Goal: Task Accomplishment & Management: Manage account settings

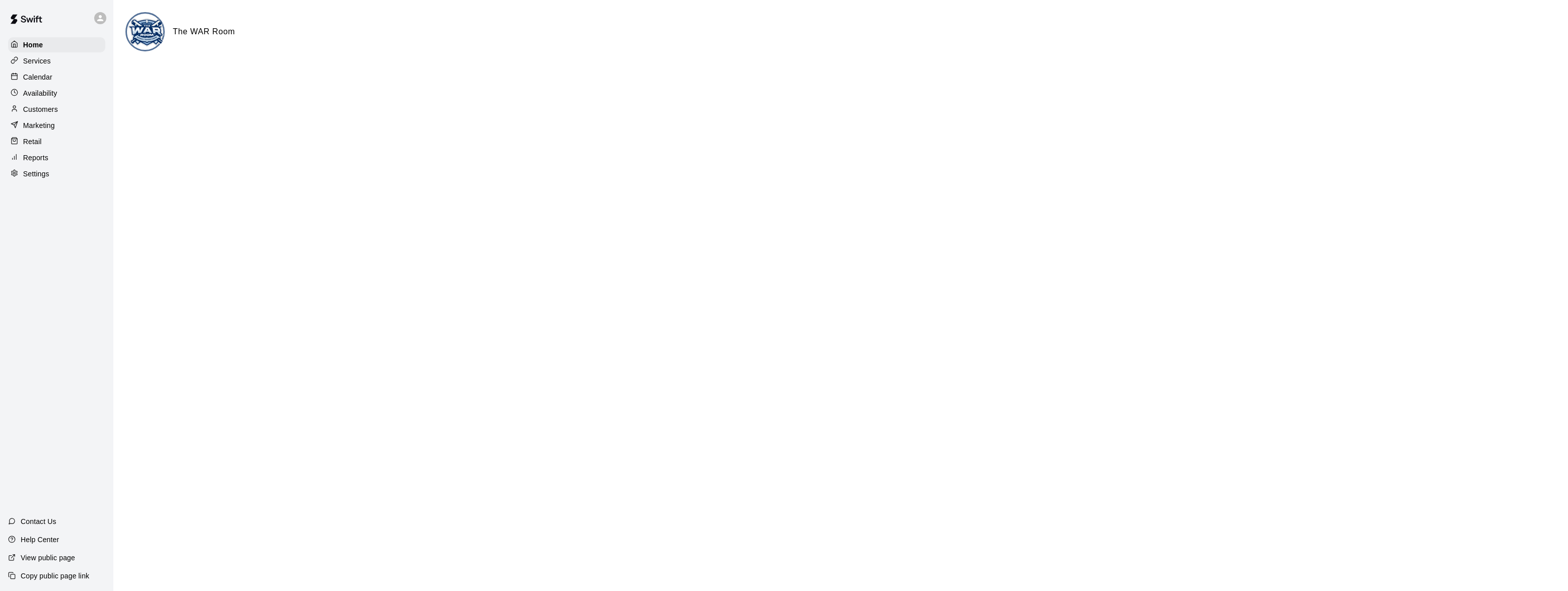
click at [31, 65] on p "Services" at bounding box center [37, 61] width 28 height 10
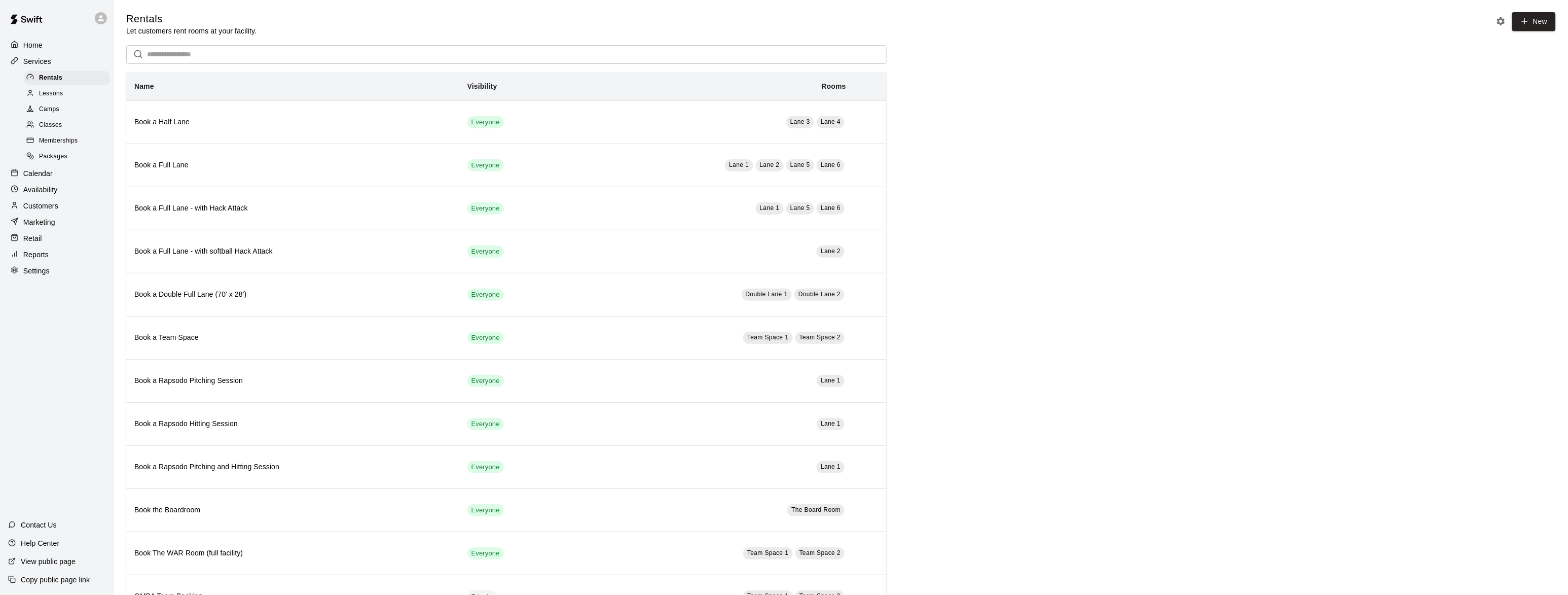
click at [48, 112] on span "Camps" at bounding box center [49, 110] width 20 height 10
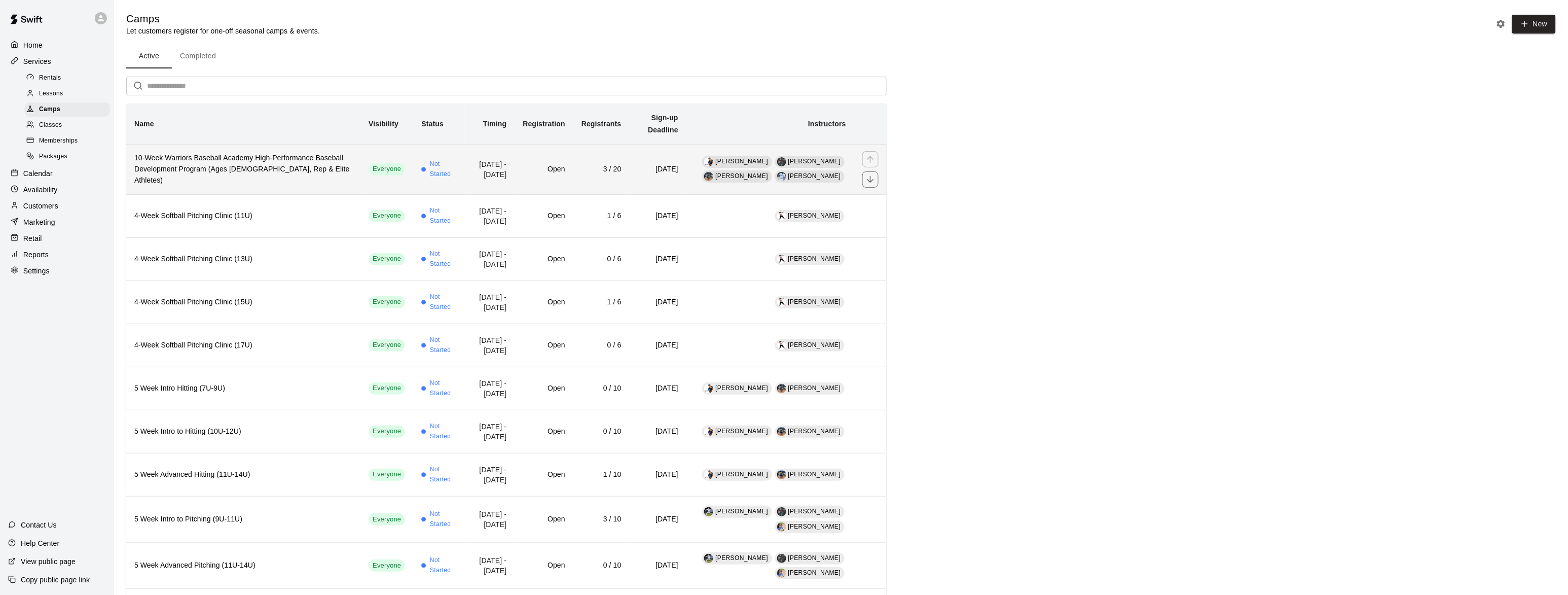
click at [225, 153] on h6 "10-Week Warriors Baseball Academy High-Performance Baseball Development Program…" at bounding box center [243, 169] width 218 height 34
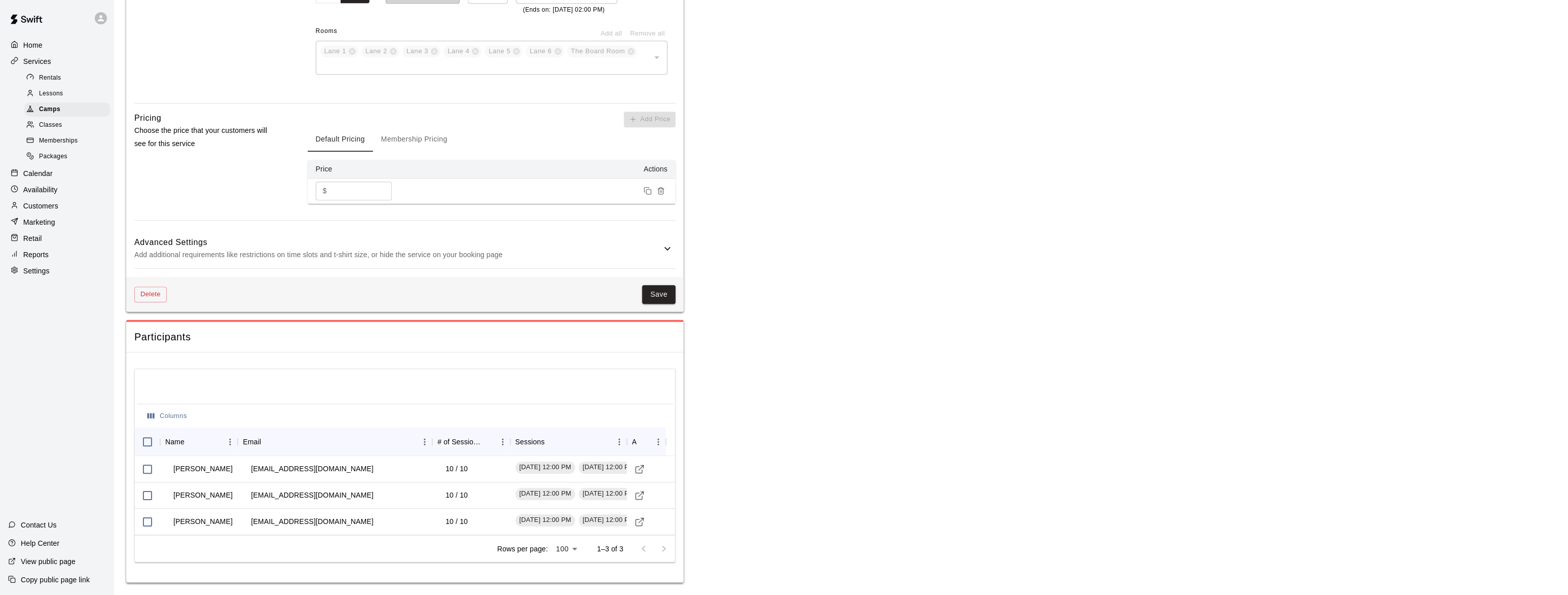
scroll to position [1112, 0]
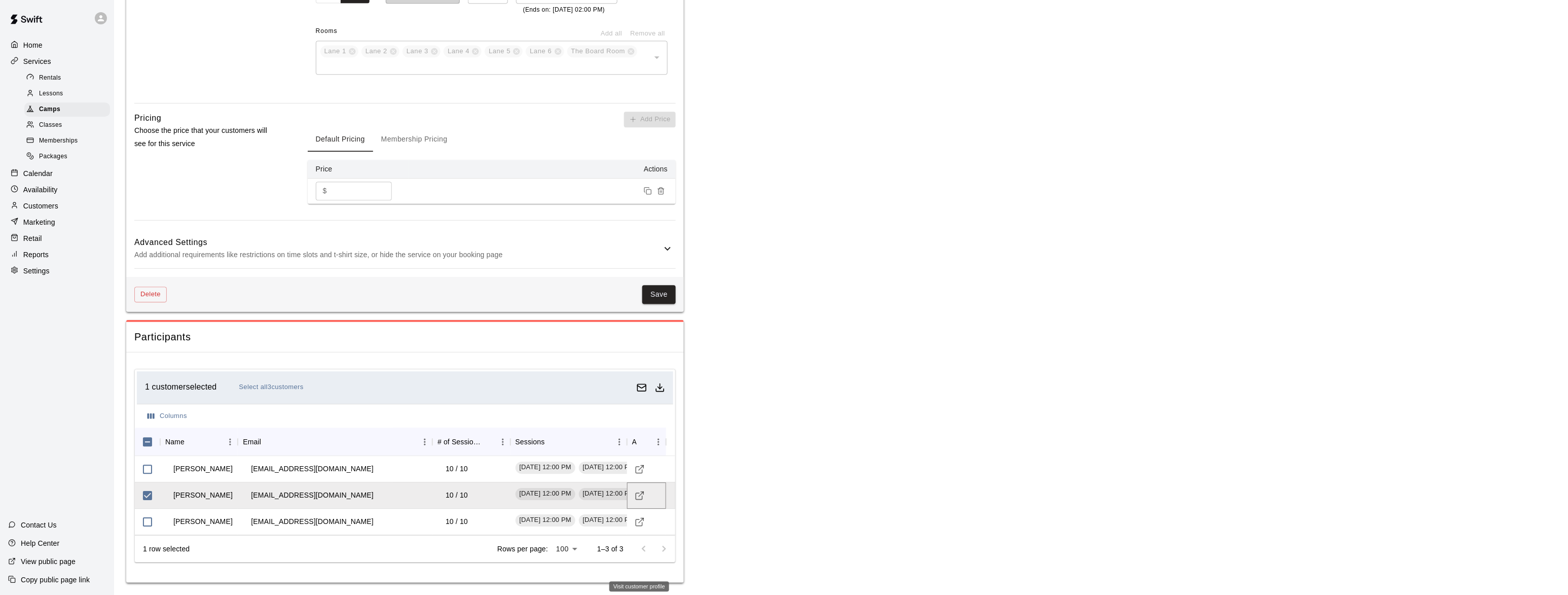
click at [641, 493] on icon "Visit customer profile" at bounding box center [639, 495] width 10 height 10
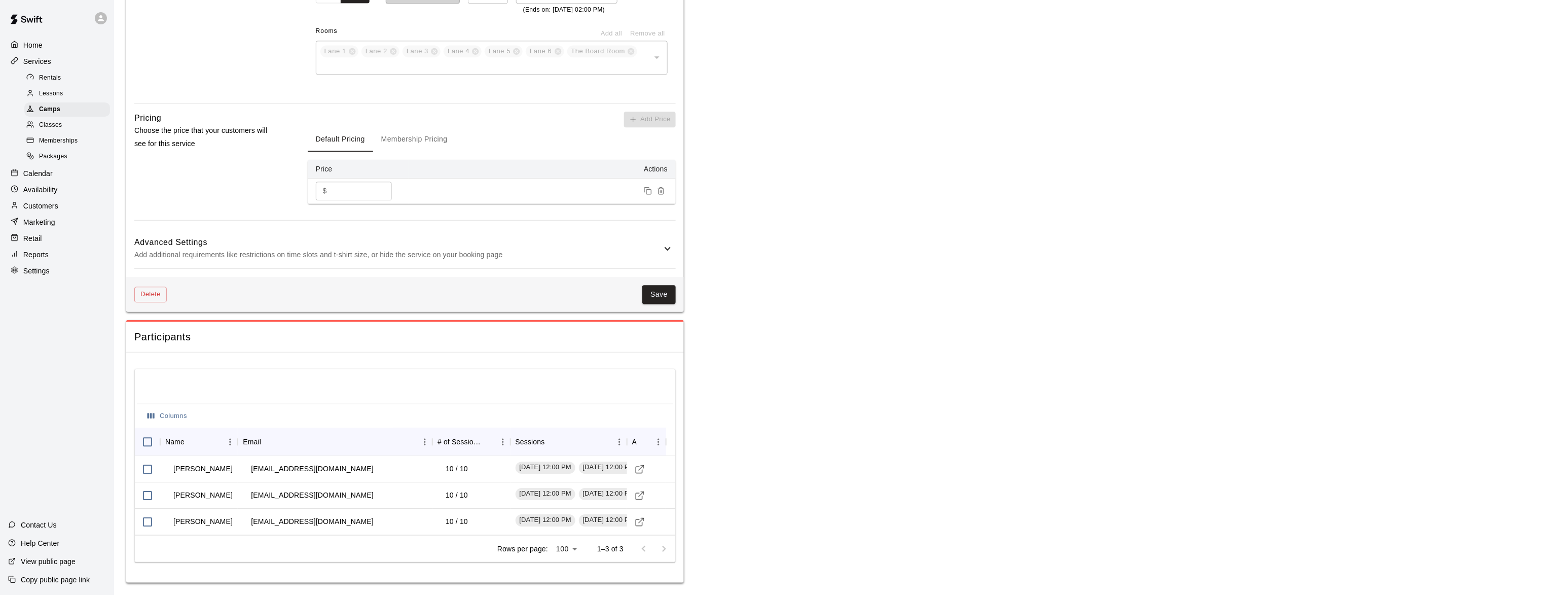
click at [38, 192] on p "Availability" at bounding box center [40, 189] width 34 height 10
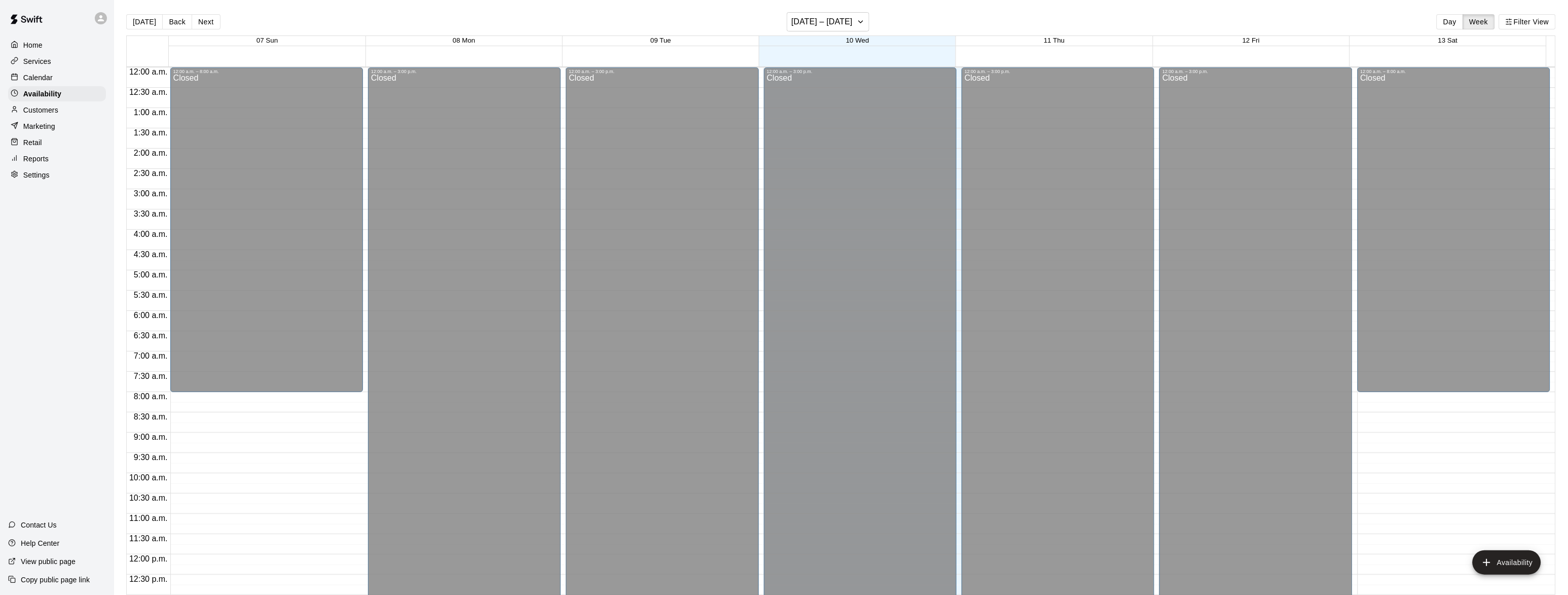
scroll to position [434, 0]
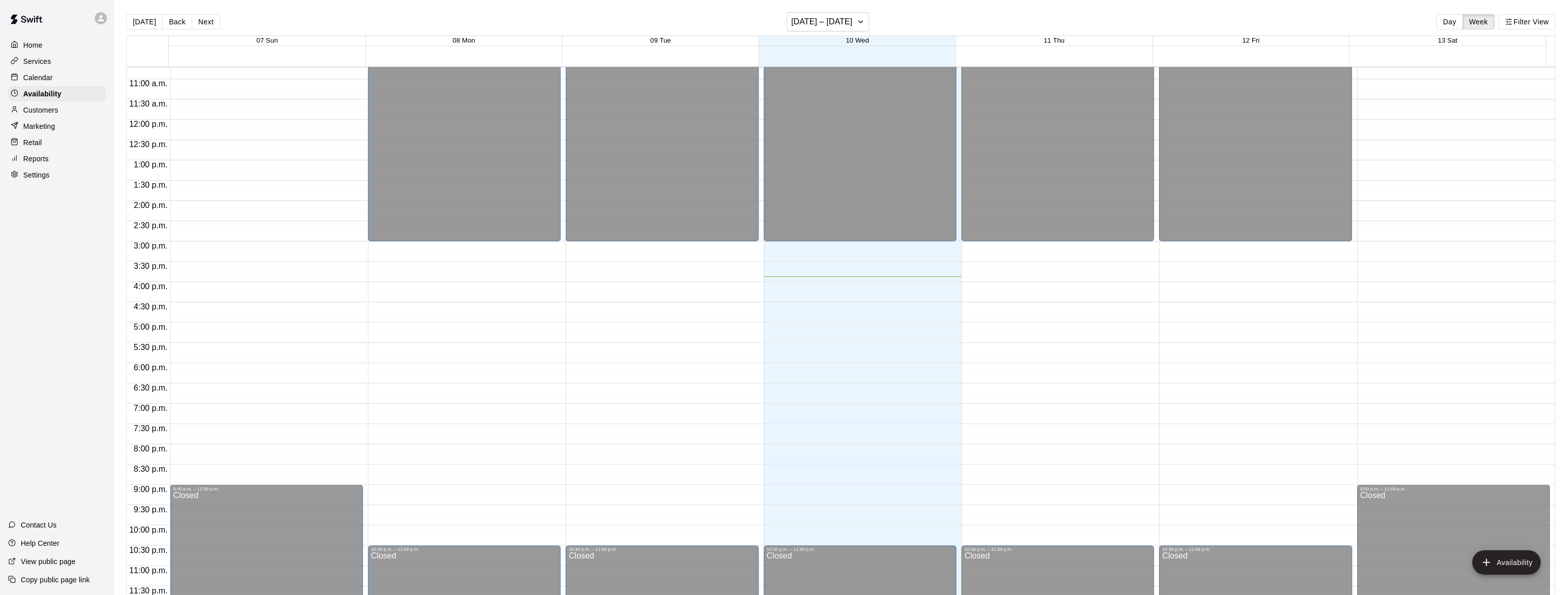
click at [43, 72] on div "Calendar" at bounding box center [57, 77] width 98 height 15
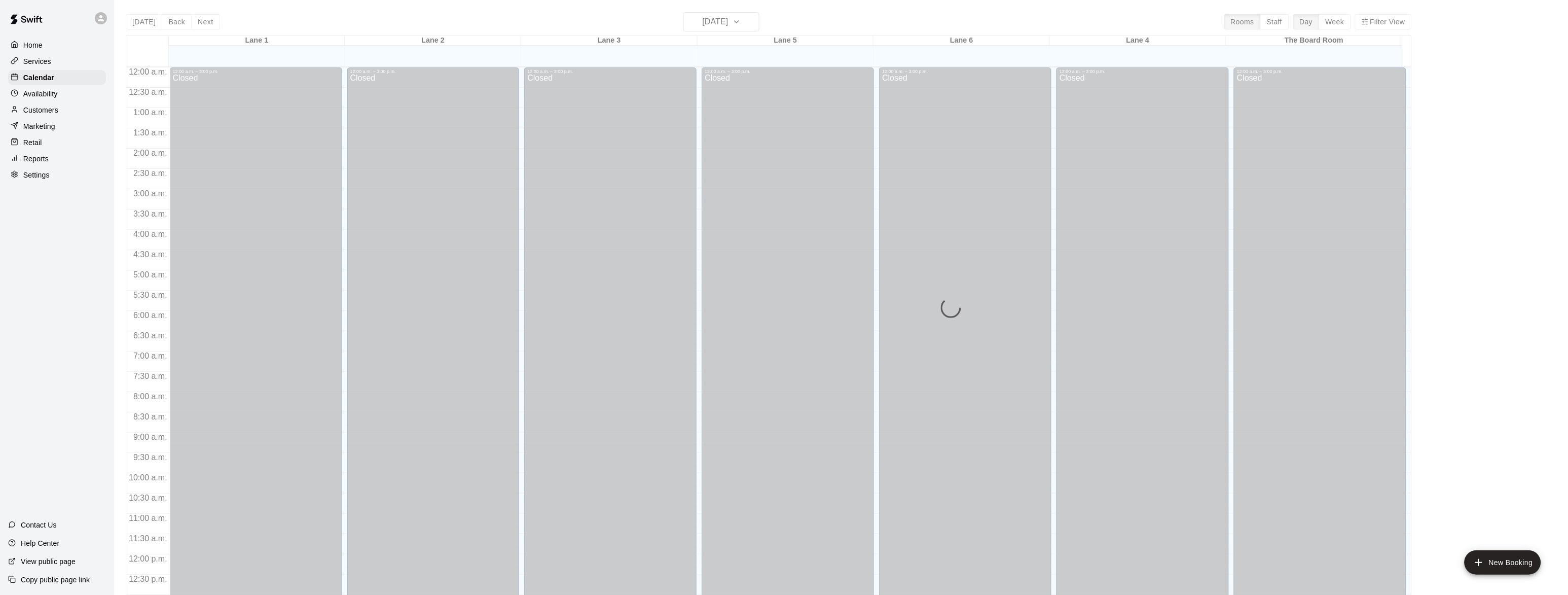
scroll to position [404, 0]
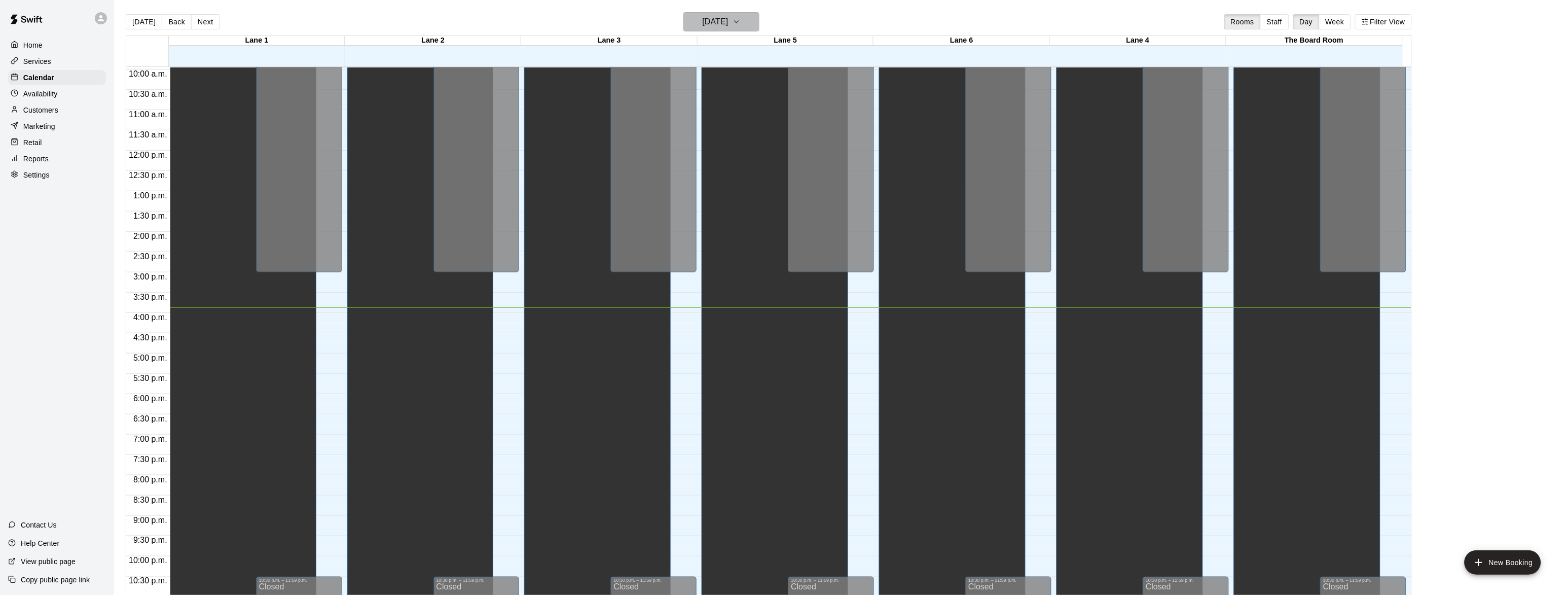
click at [741, 20] on icon "button" at bounding box center [736, 22] width 8 height 12
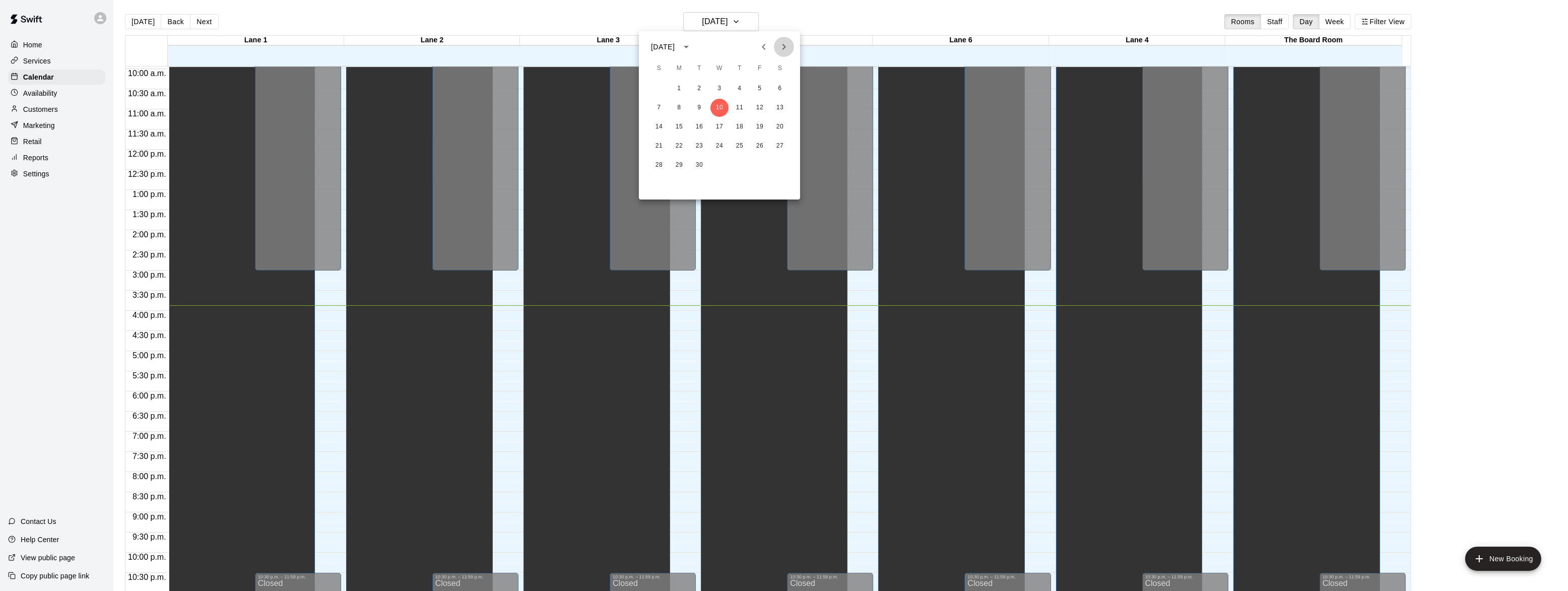
click at [789, 43] on icon "Next month" at bounding box center [784, 47] width 12 height 12
click at [657, 149] on button "19" at bounding box center [659, 146] width 18 height 18
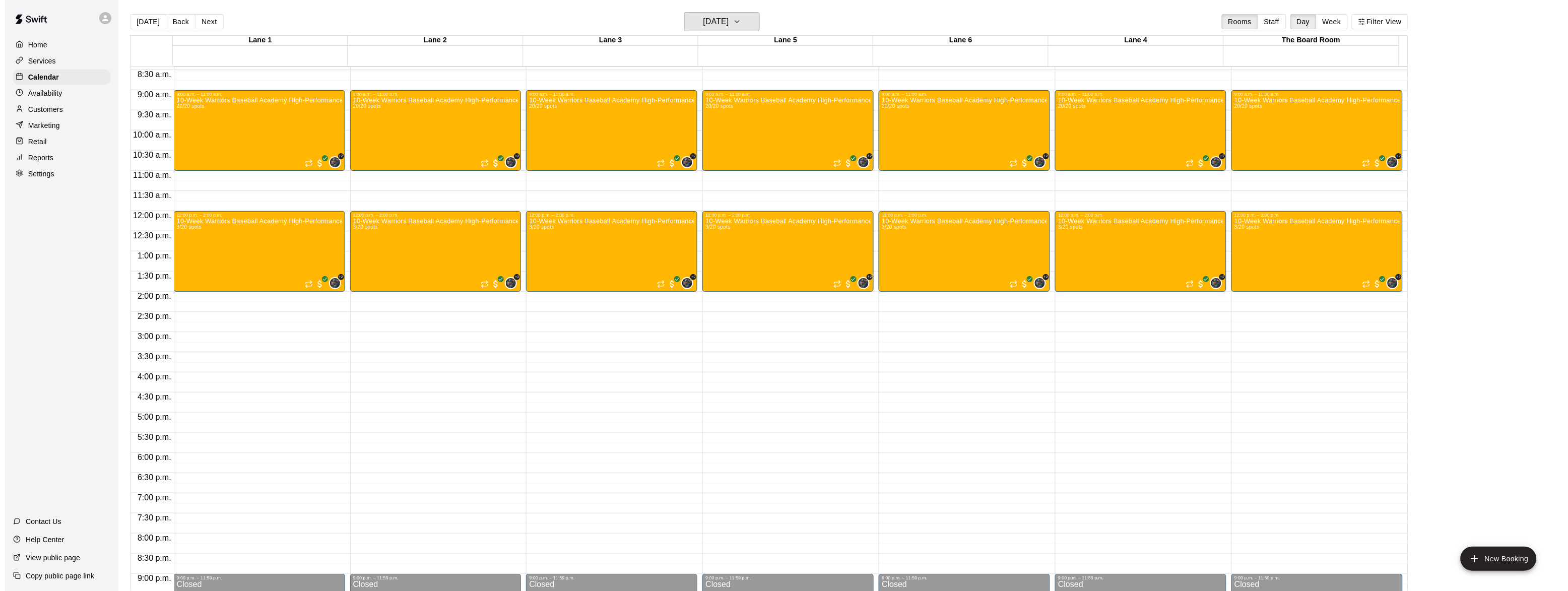
scroll to position [278, 0]
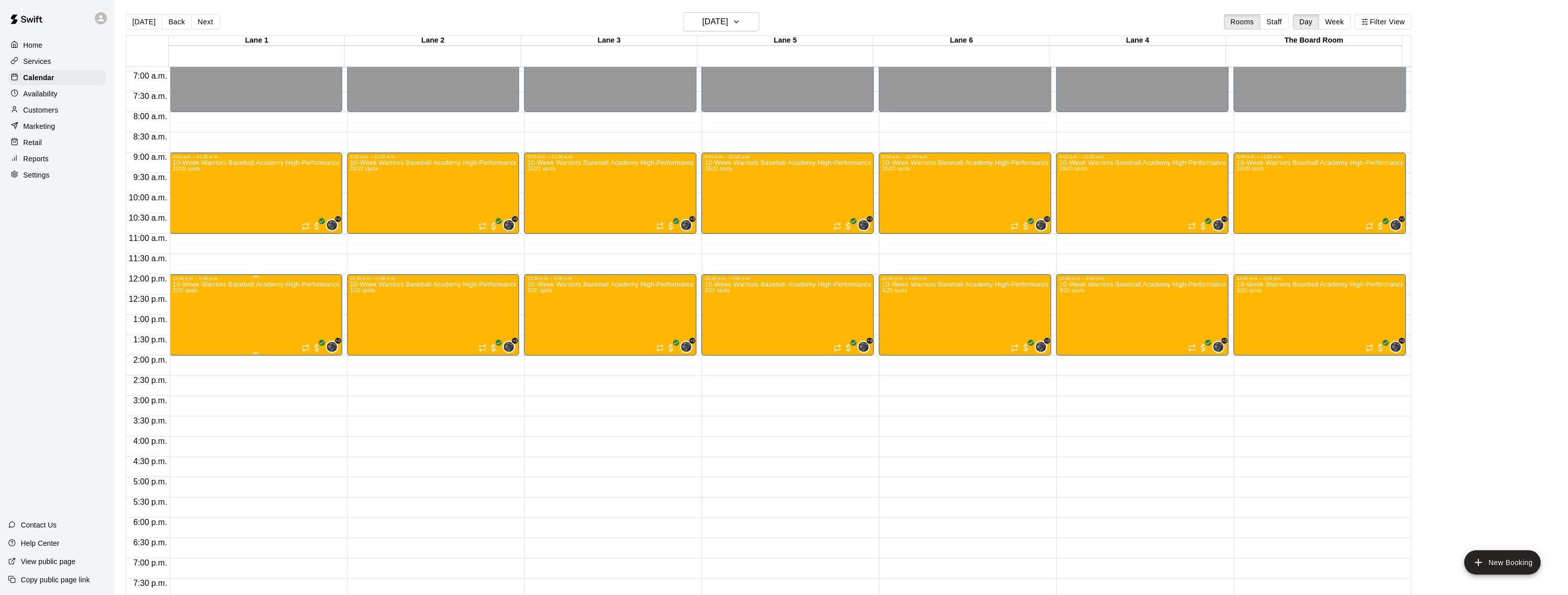
click at [285, 290] on div "10-Week Warriors Baseball Academy High-Performance Baseball Development Program…" at bounding box center [256, 578] width 167 height 595
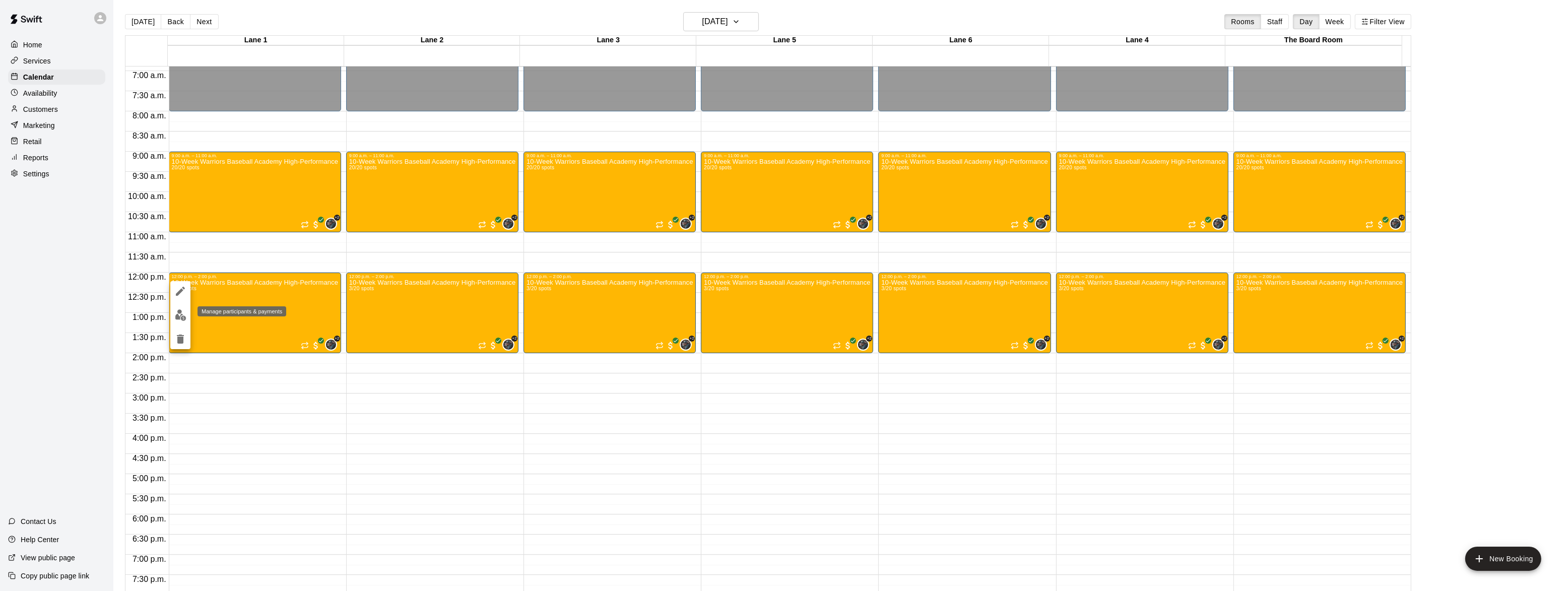
click at [180, 309] on img "edit" at bounding box center [180, 315] width 12 height 12
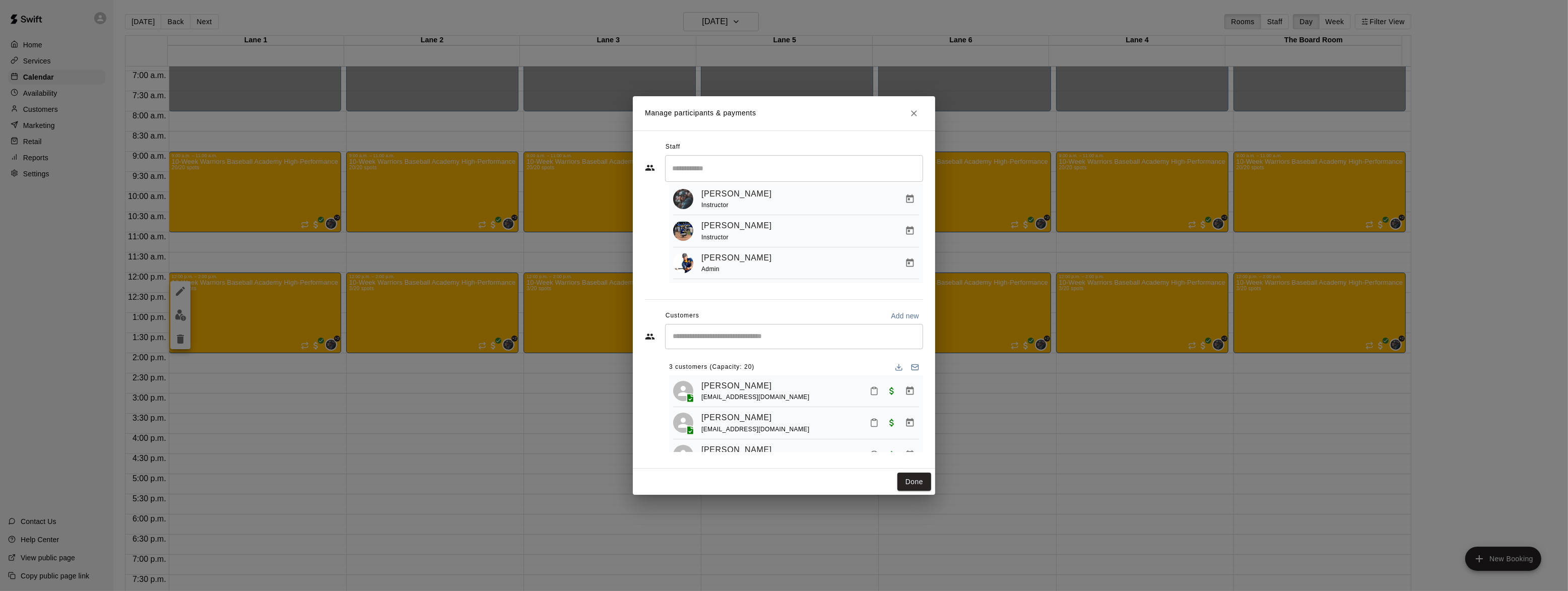
scroll to position [0, 0]
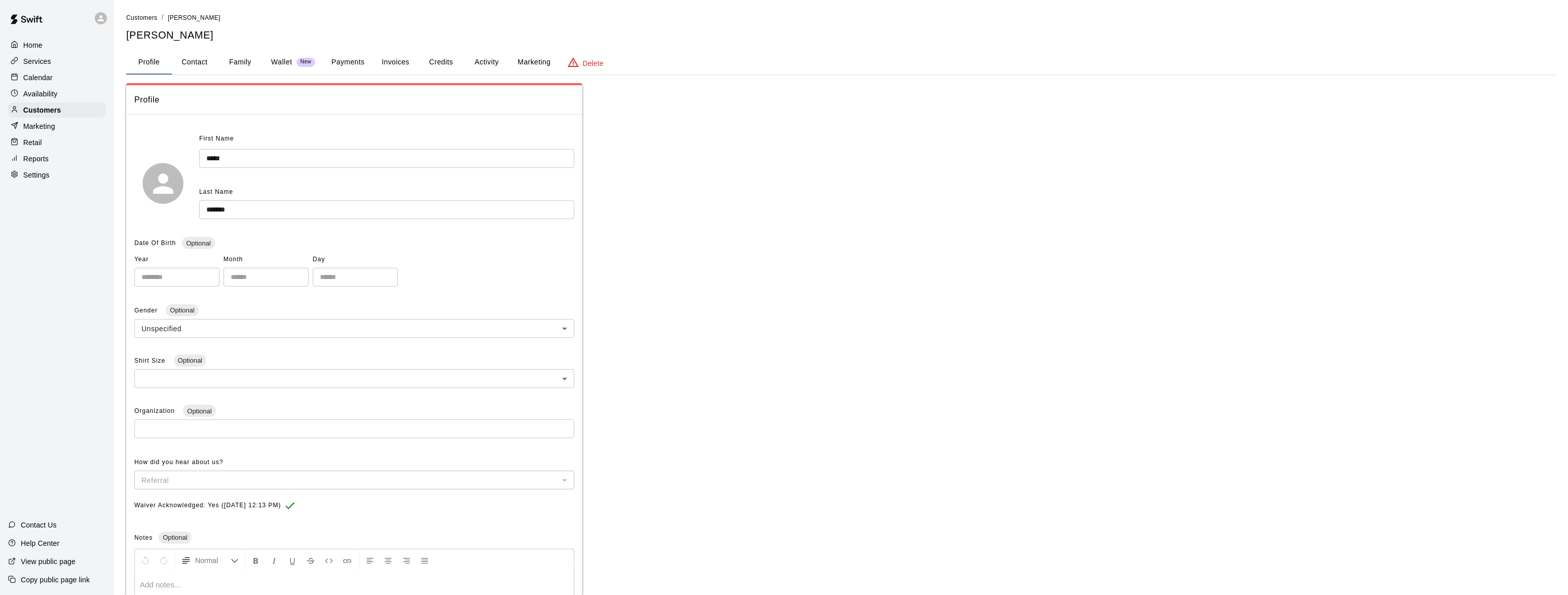
click at [237, 61] on button "Family" at bounding box center [240, 63] width 45 height 25
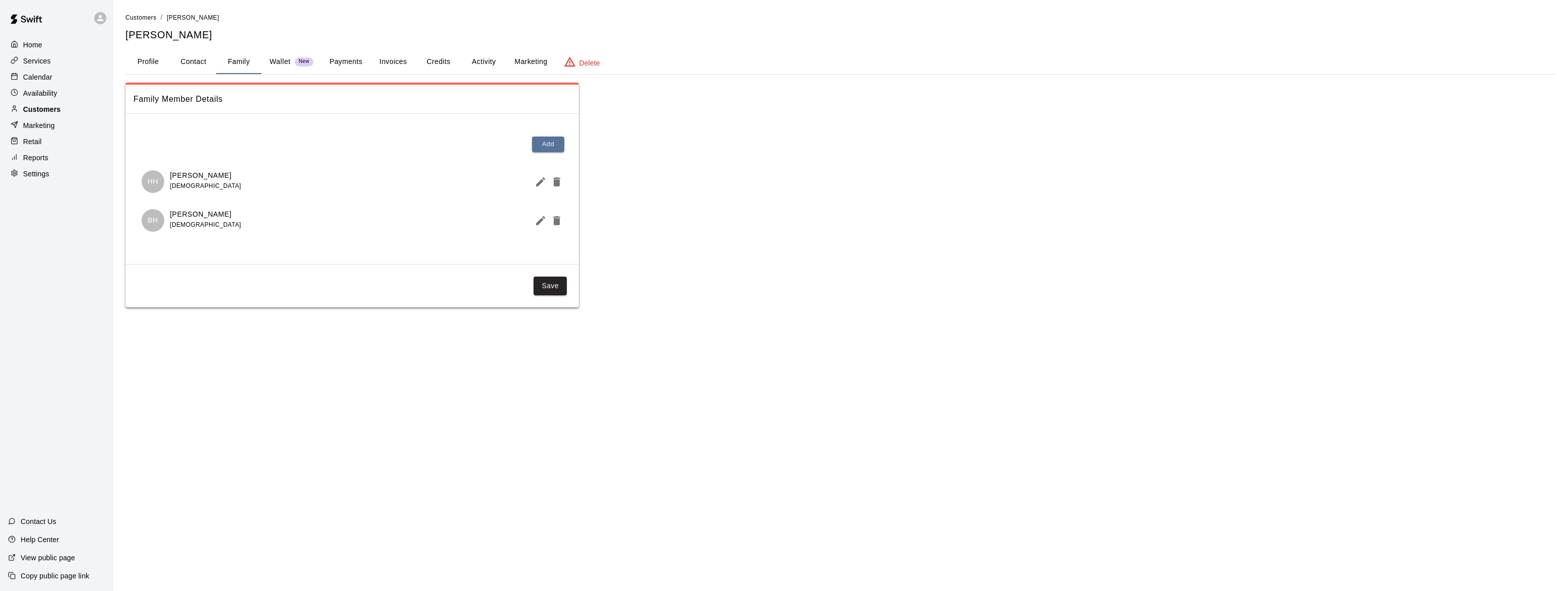
click at [40, 107] on p "Customers" at bounding box center [41, 109] width 37 height 10
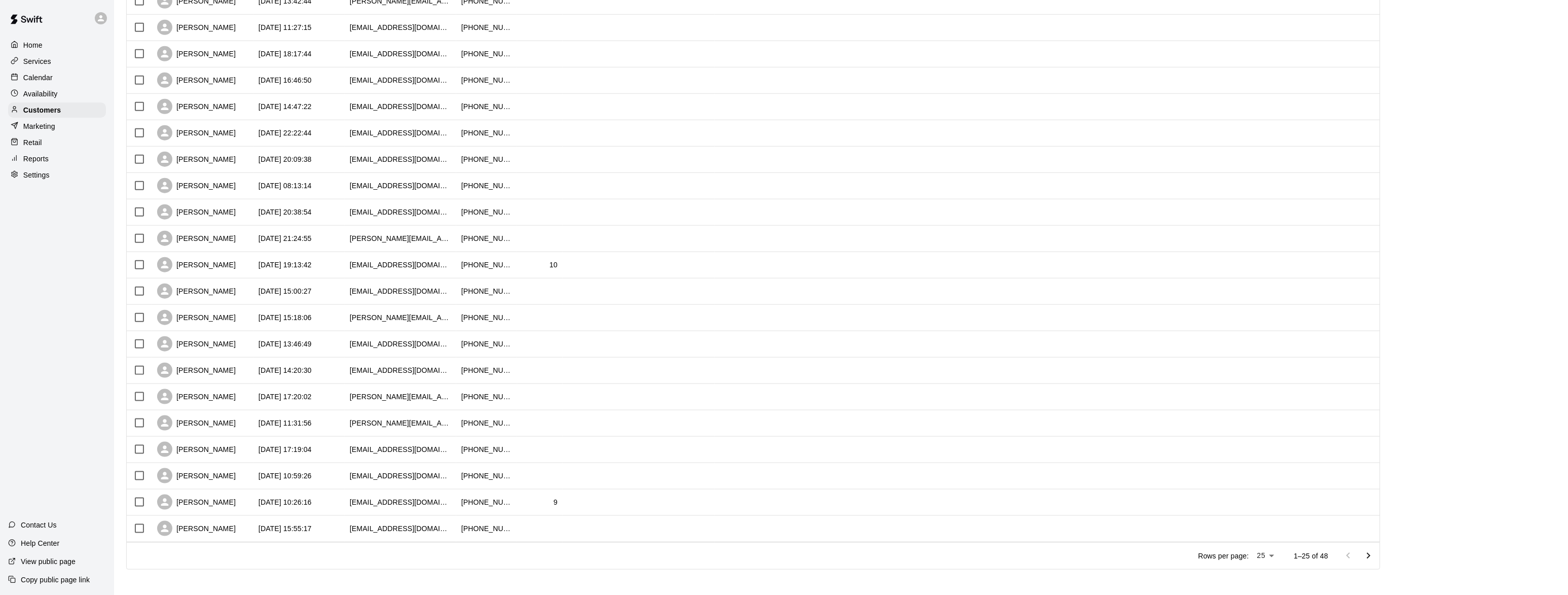
scroll to position [282, 0]
click at [1373, 554] on icon "Go to next page" at bounding box center [1369, 553] width 12 height 12
click at [189, 360] on div "[PERSON_NAME]" at bounding box center [197, 367] width 78 height 15
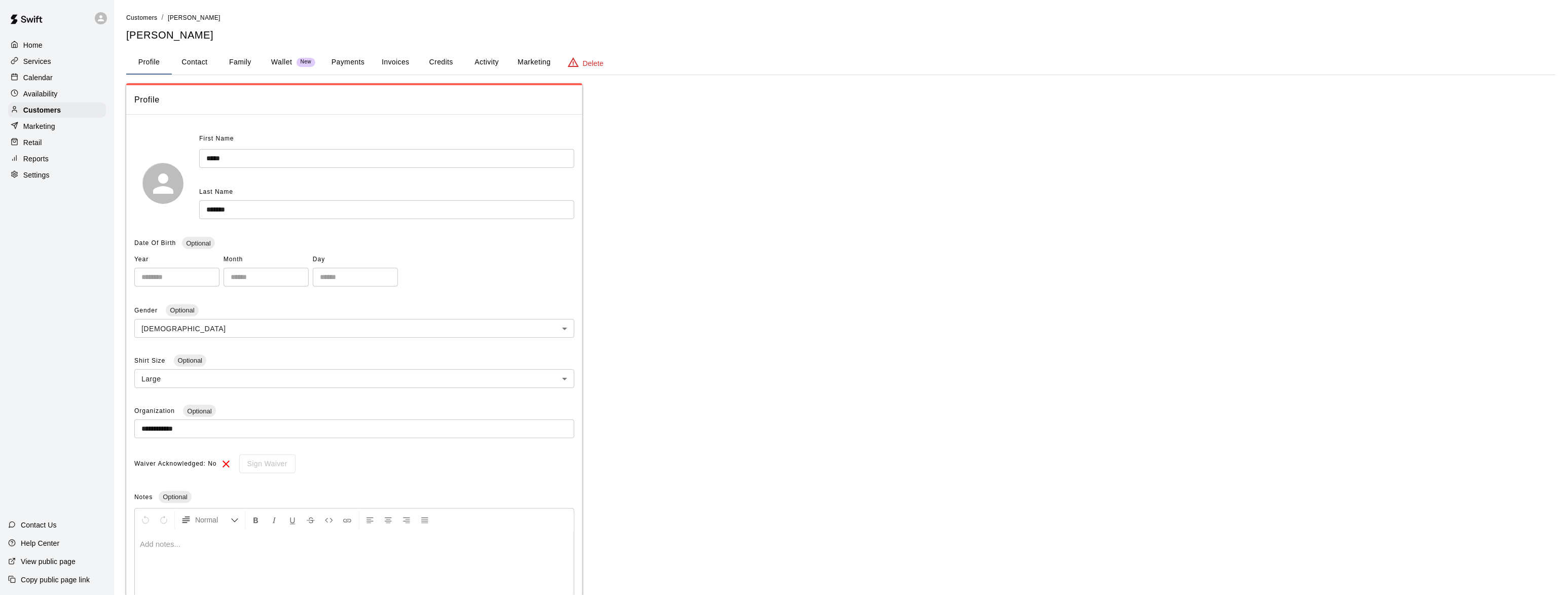
click at [243, 58] on button "Family" at bounding box center [240, 63] width 45 height 25
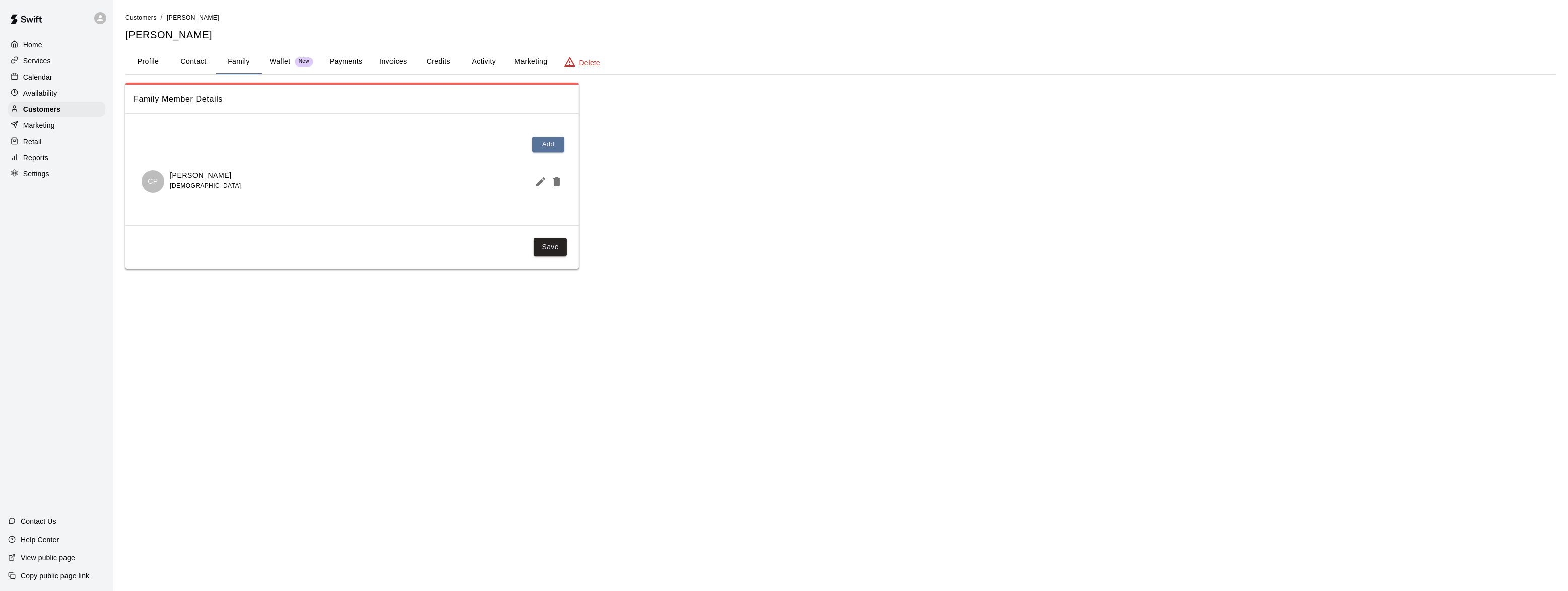
click at [197, 175] on p "Cole Pranger" at bounding box center [205, 175] width 71 height 10
click at [177, 63] on button "Contact" at bounding box center [194, 62] width 45 height 24
select select "**"
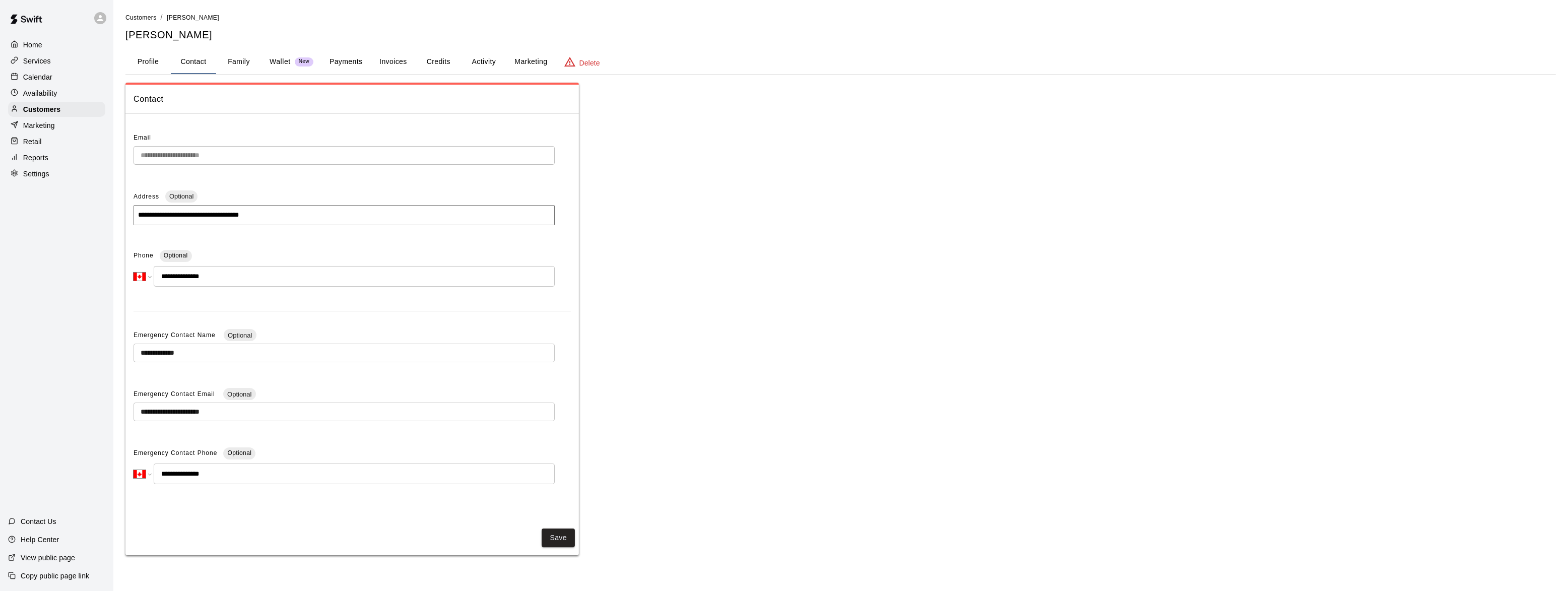
click at [147, 63] on button "Profile" at bounding box center [148, 62] width 45 height 24
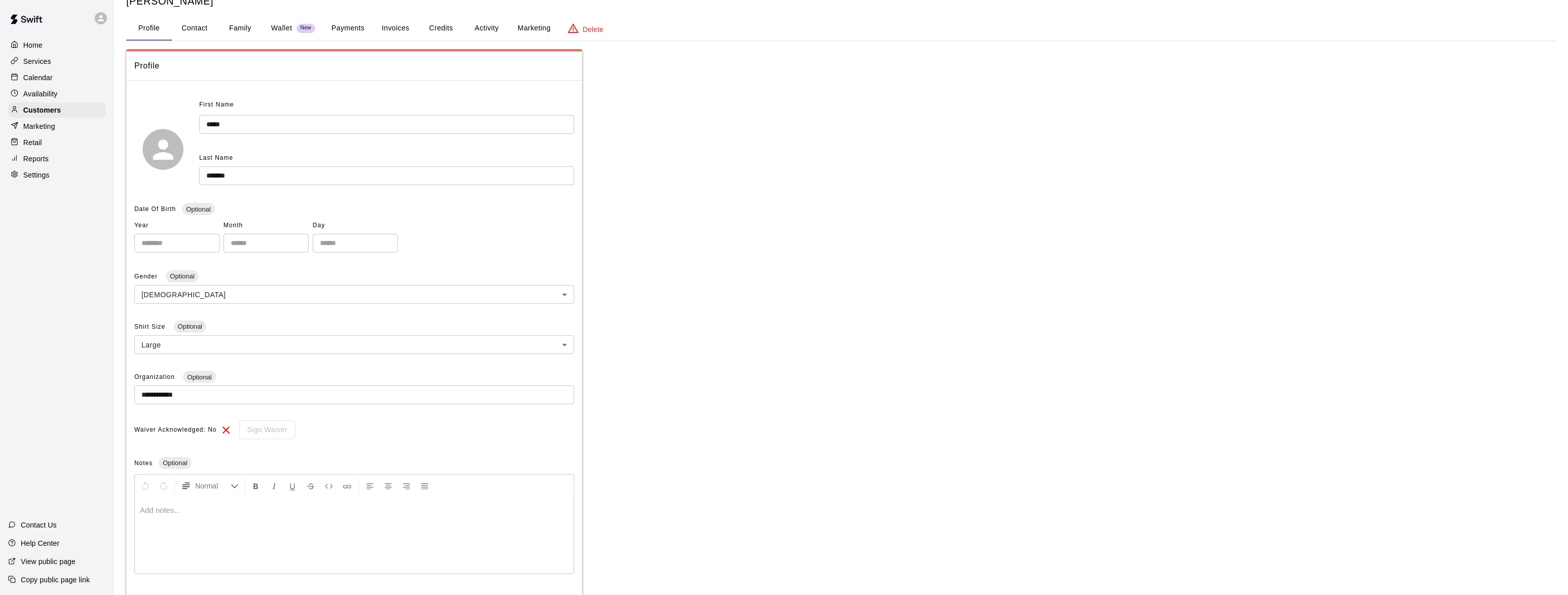
scroll to position [61, 0]
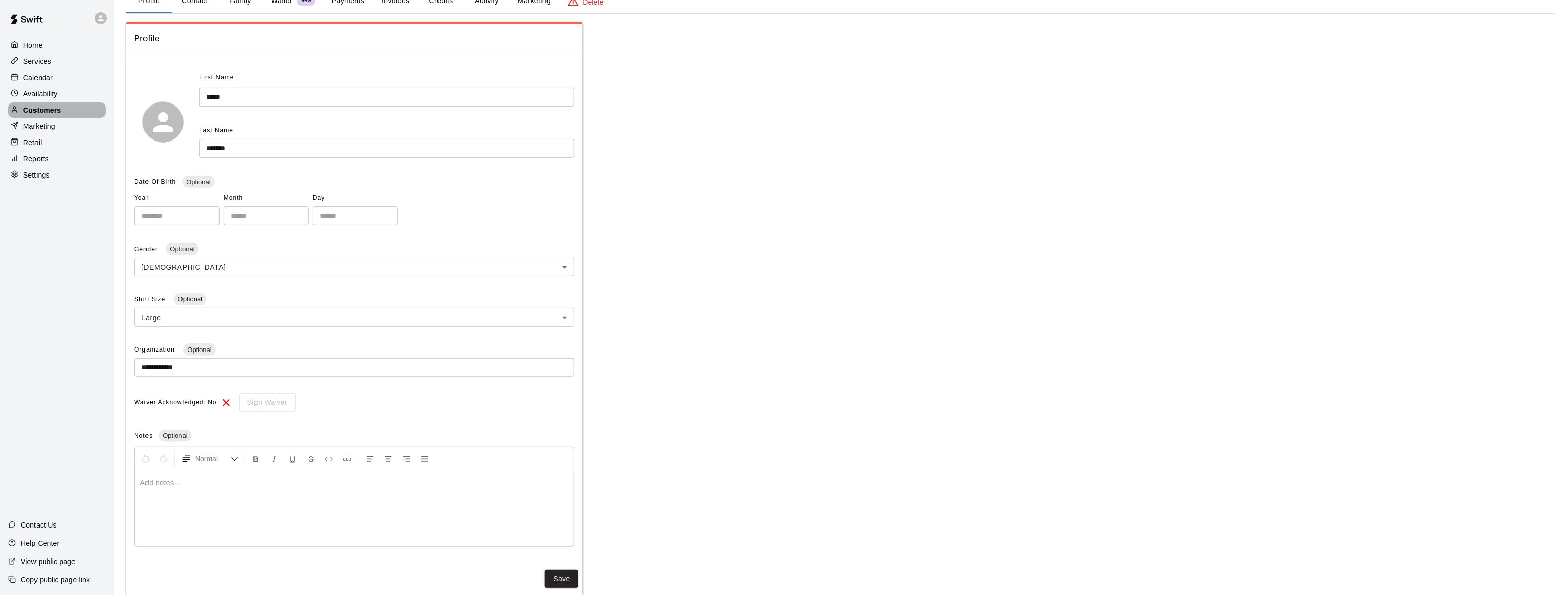
click at [44, 110] on p "Customers" at bounding box center [42, 110] width 37 height 10
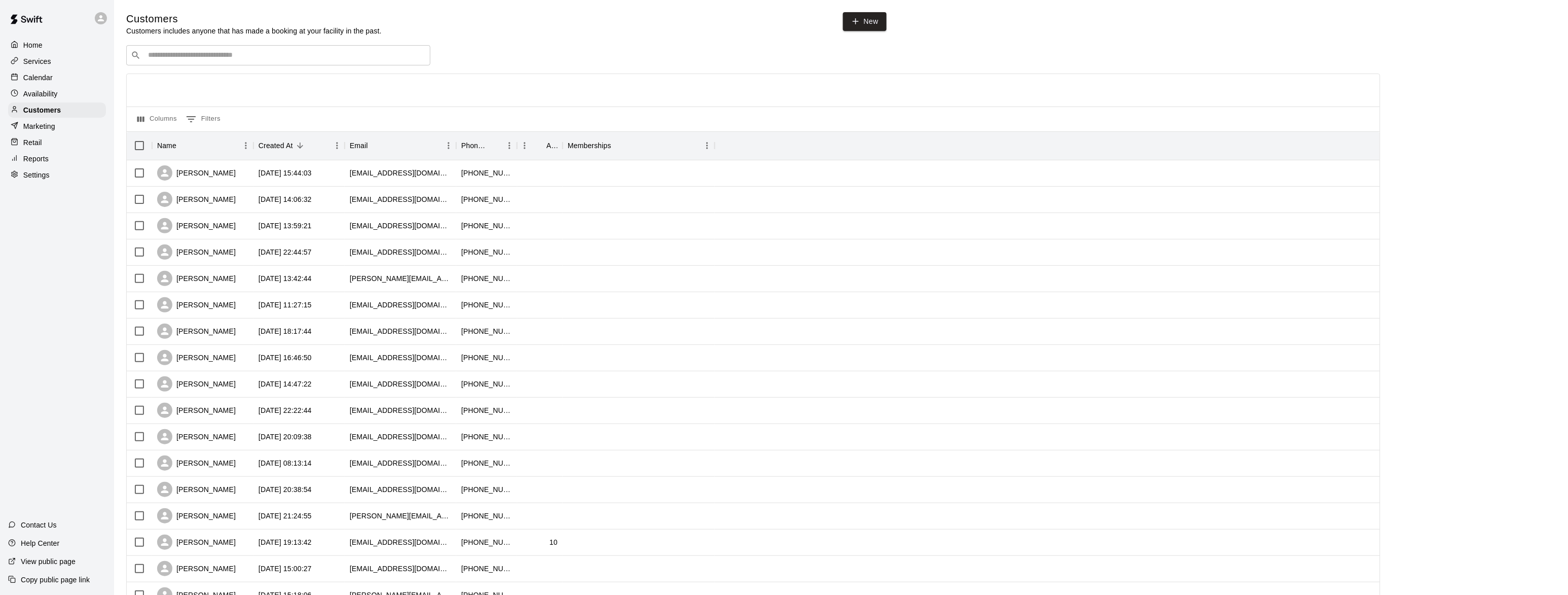
click at [45, 61] on p "Services" at bounding box center [37, 61] width 28 height 10
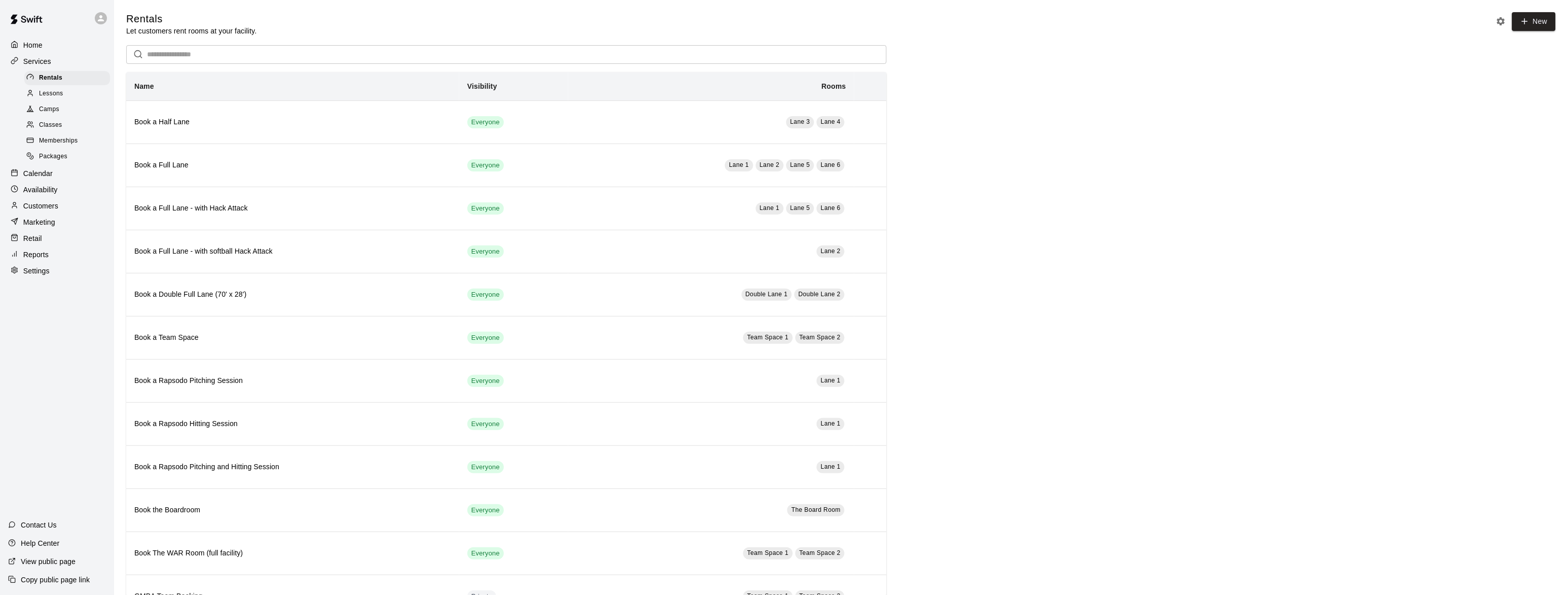
click at [46, 110] on span "Camps" at bounding box center [49, 110] width 20 height 10
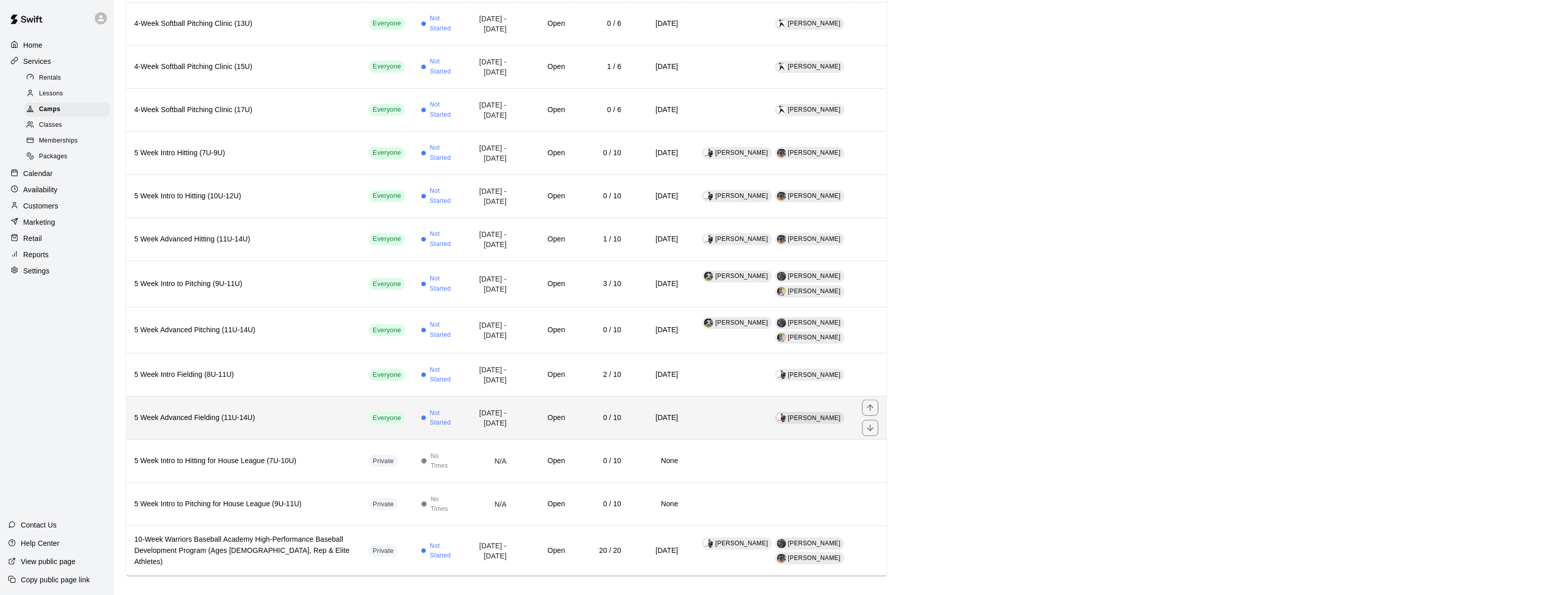
scroll to position [238, 0]
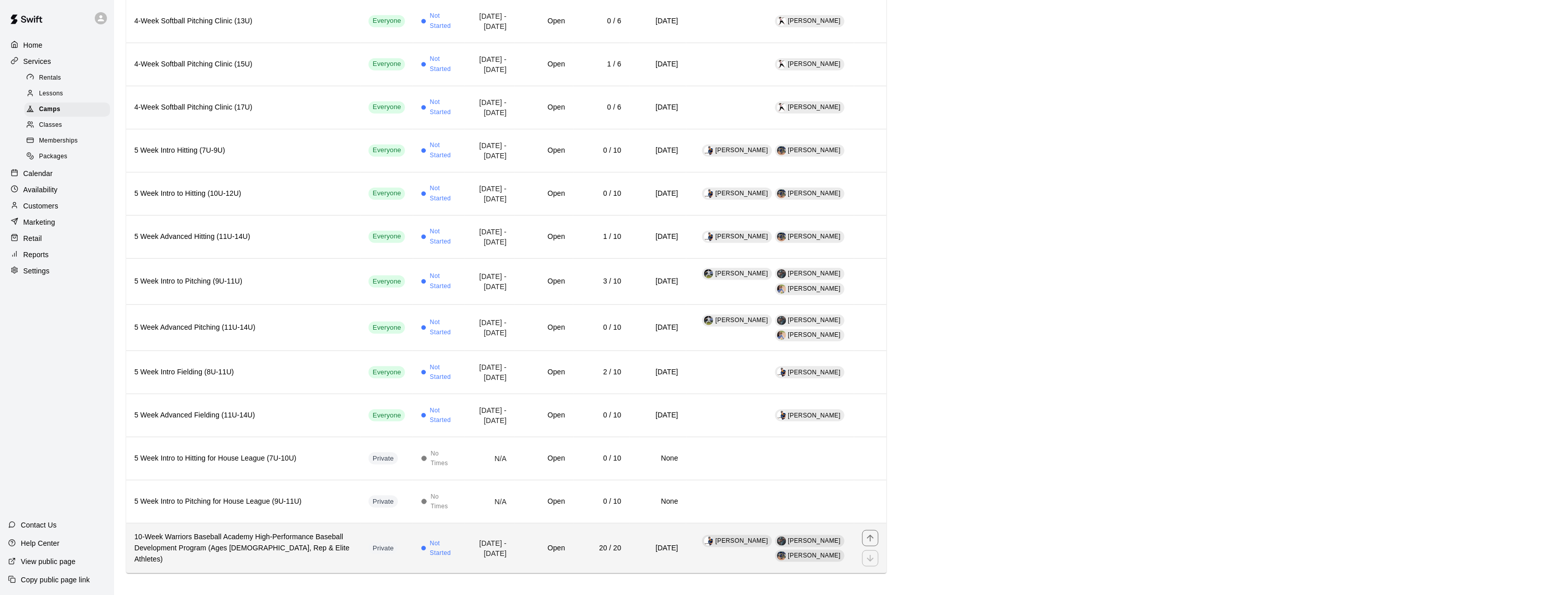
click at [228, 545] on h6 "10-Week Warriors Baseball Academy High-Performance Baseball Development Program…" at bounding box center [243, 548] width 218 height 34
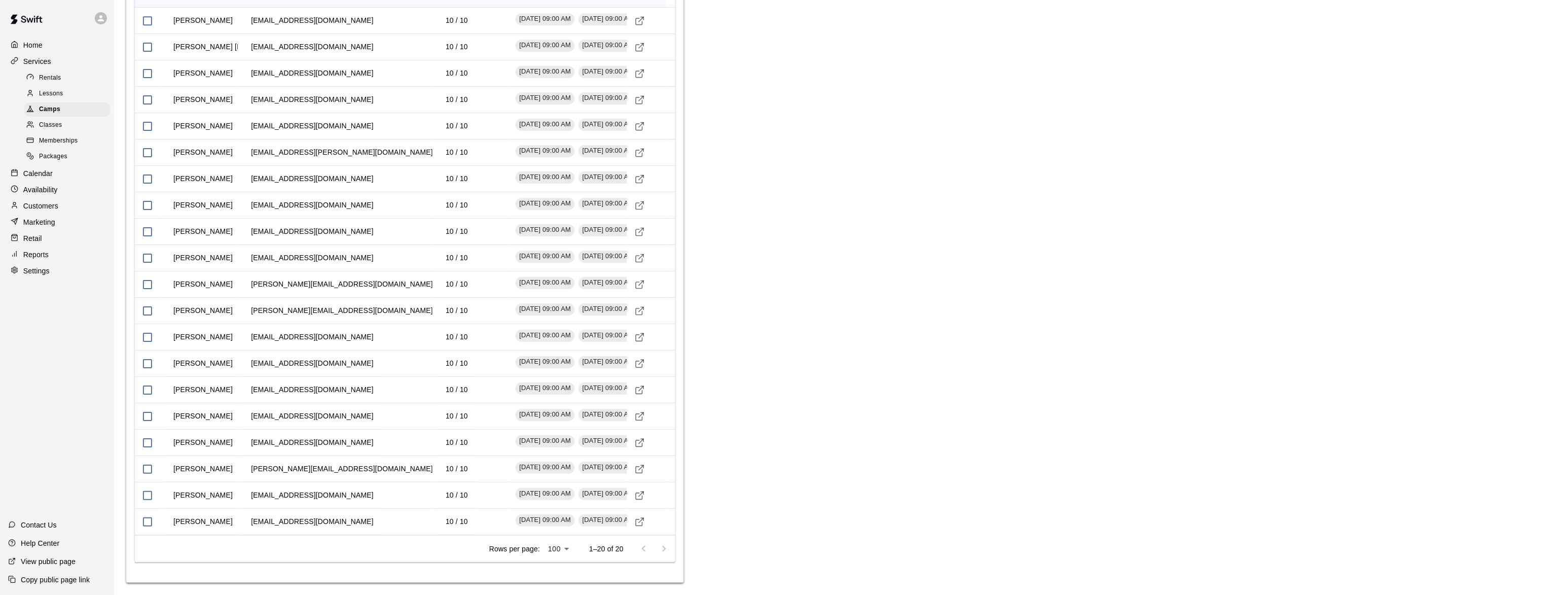
scroll to position [1493, 0]
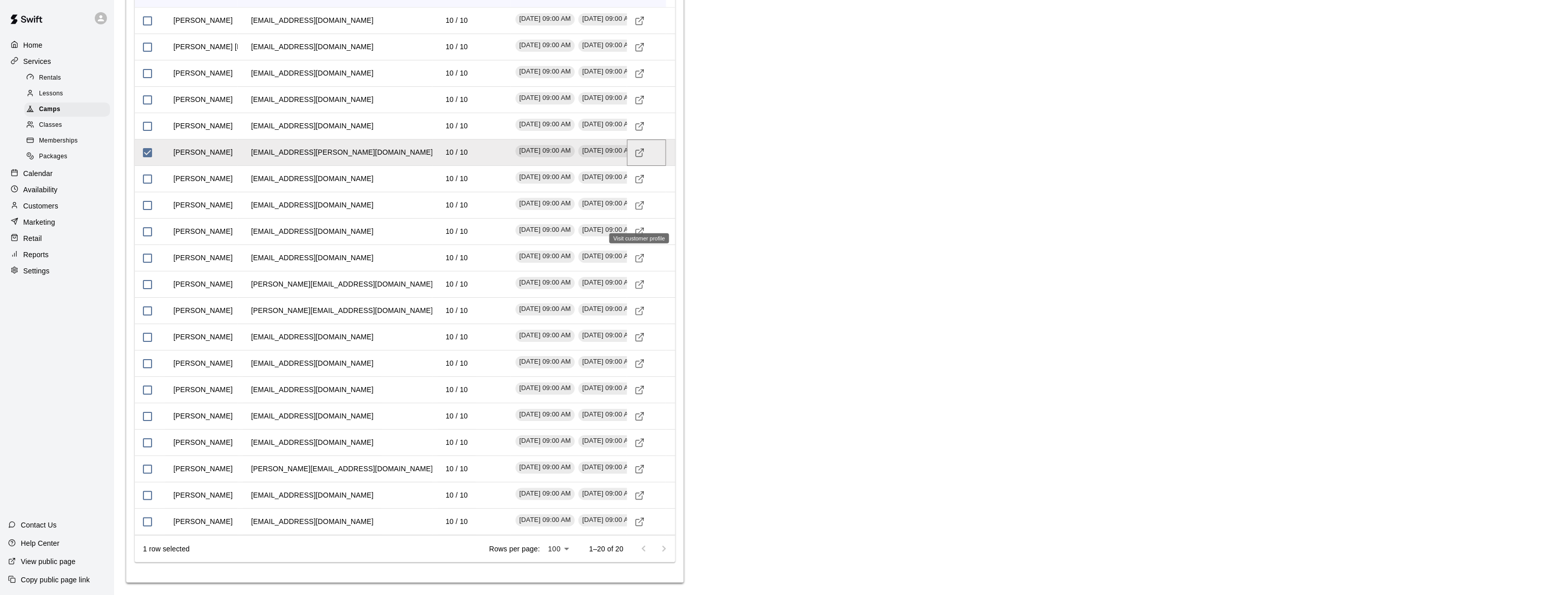
click at [641, 153] on line "Visit customer profile" at bounding box center [641, 151] width 4 height 4
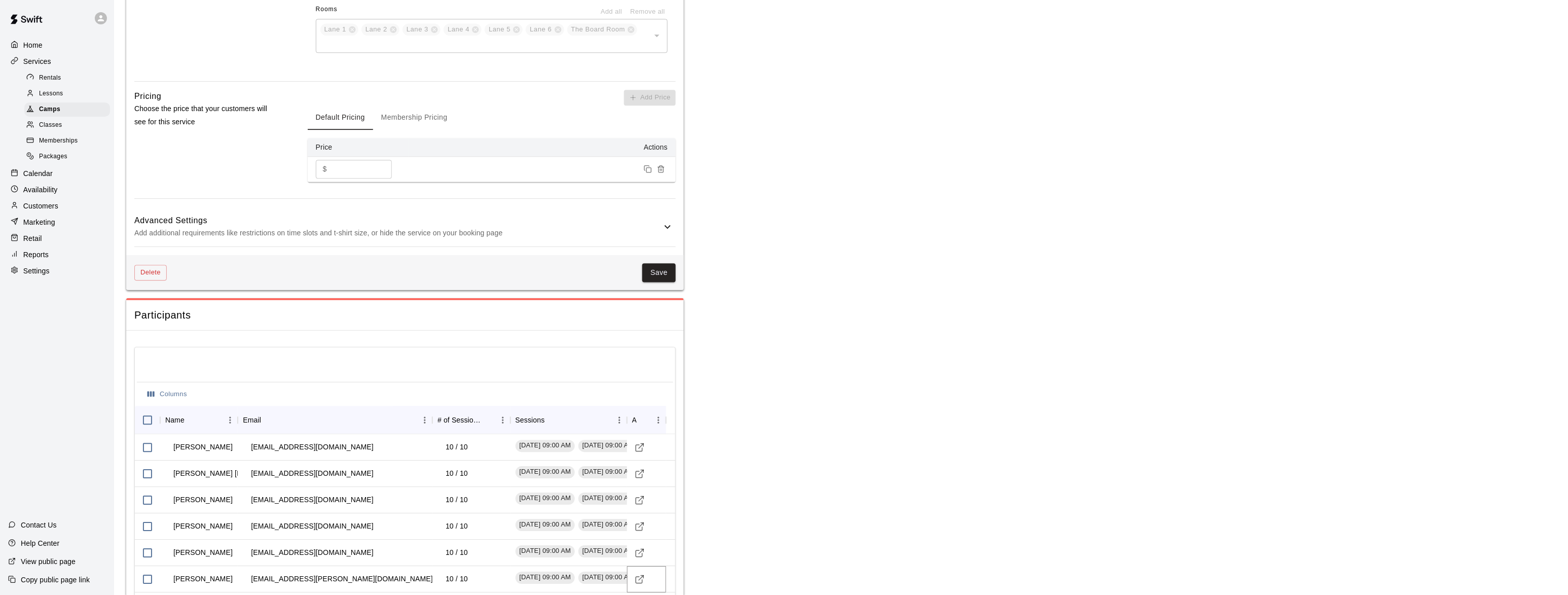
scroll to position [1060, 0]
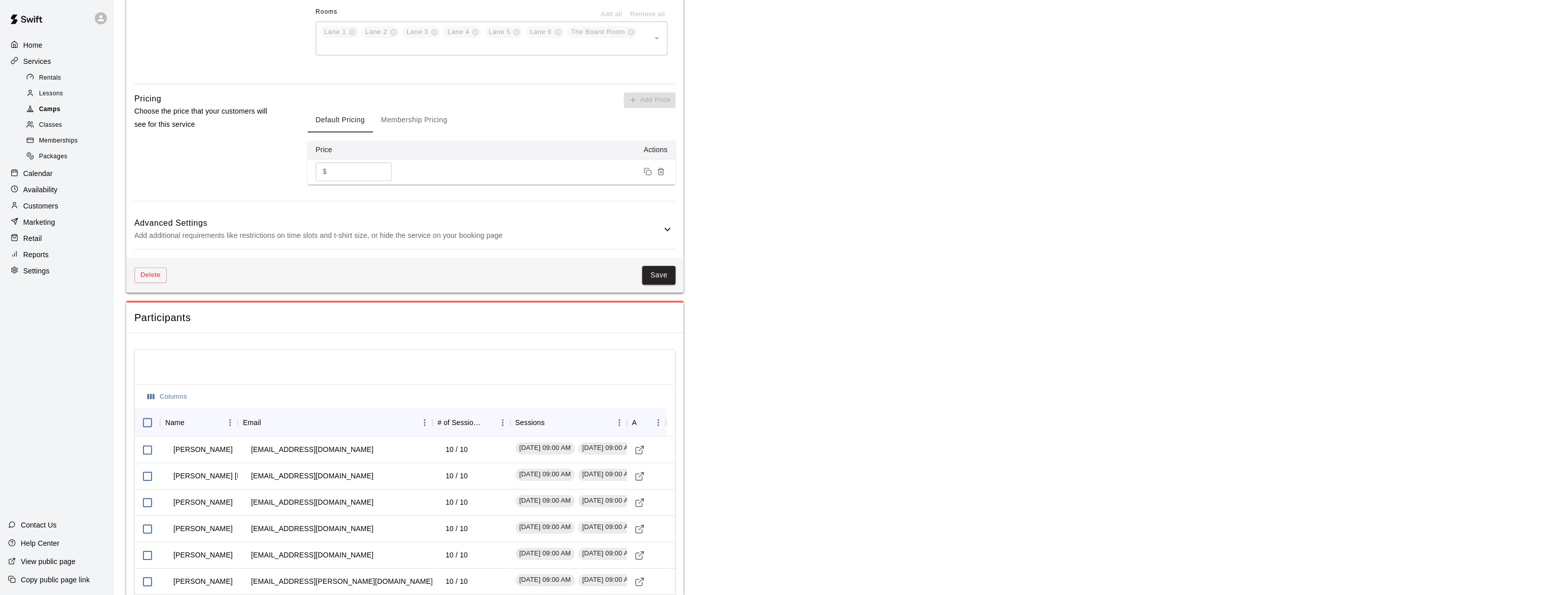
click at [53, 109] on span "Camps" at bounding box center [50, 110] width 21 height 10
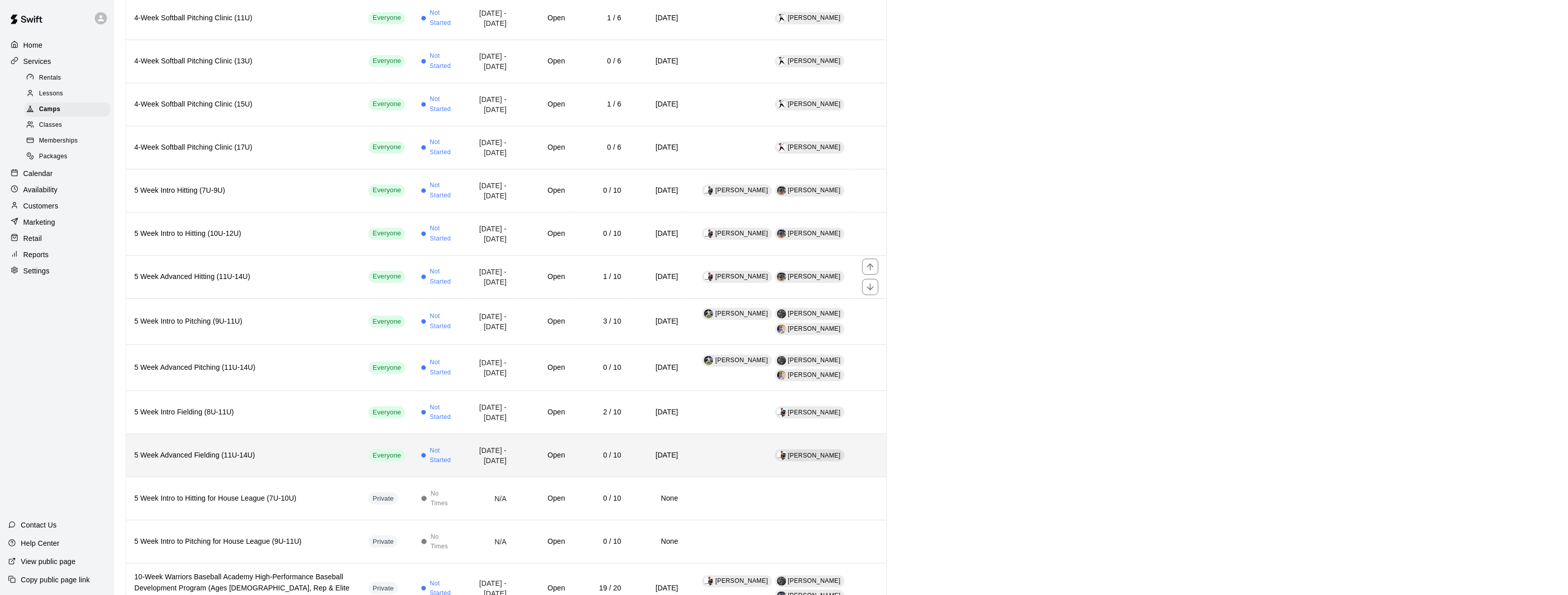
scroll to position [238, 0]
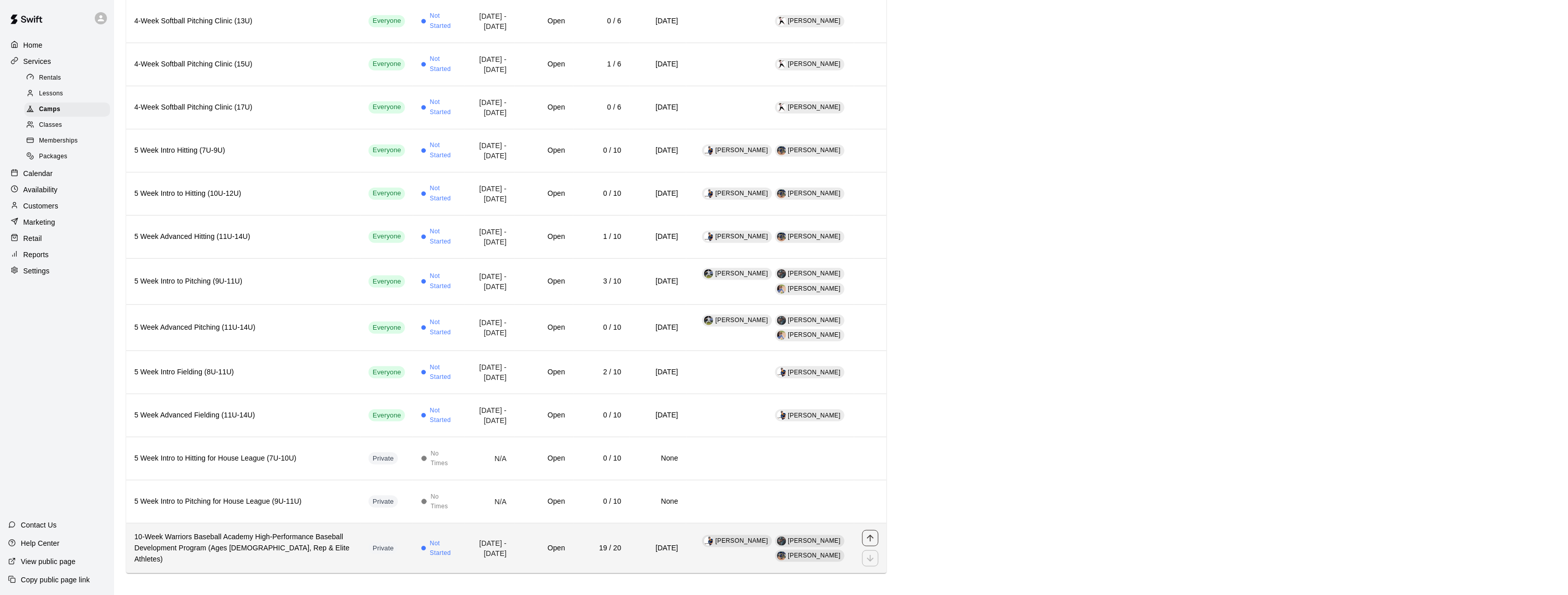
click at [869, 533] on icon "move item up" at bounding box center [870, 538] width 10 height 10
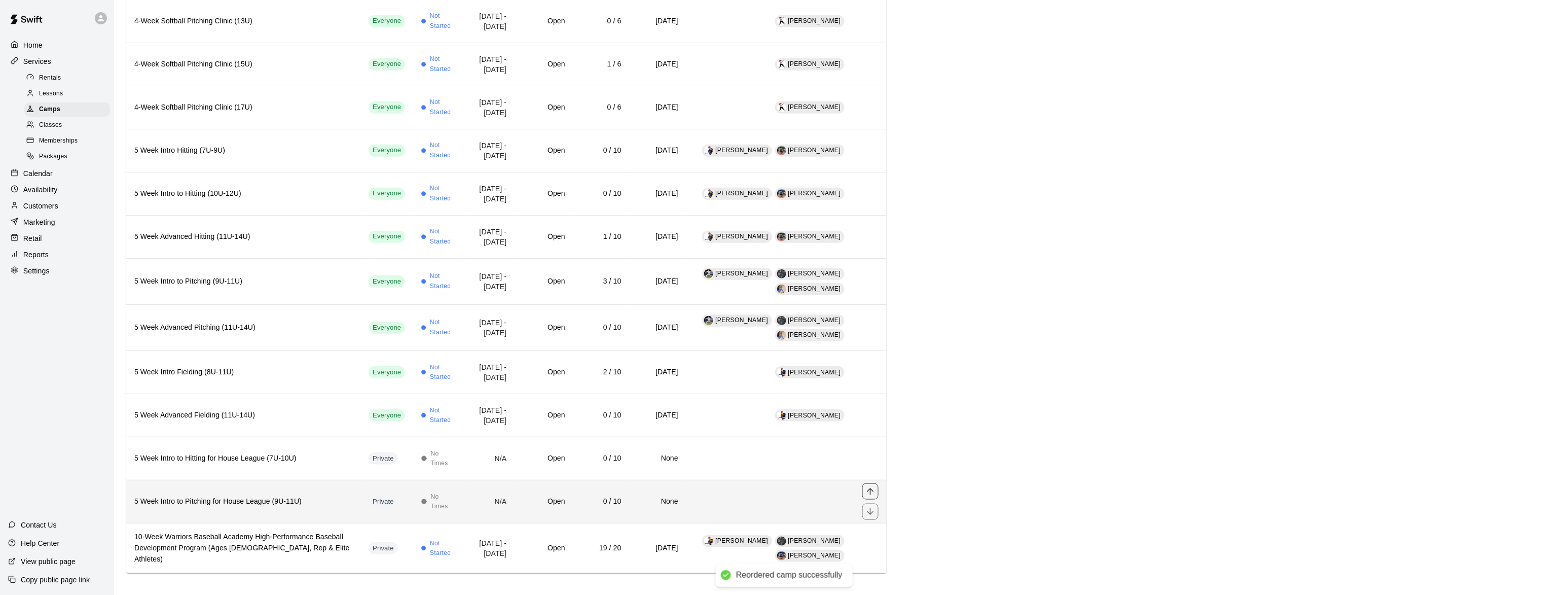
click at [865, 487] on icon "move item up" at bounding box center [870, 491] width 10 height 10
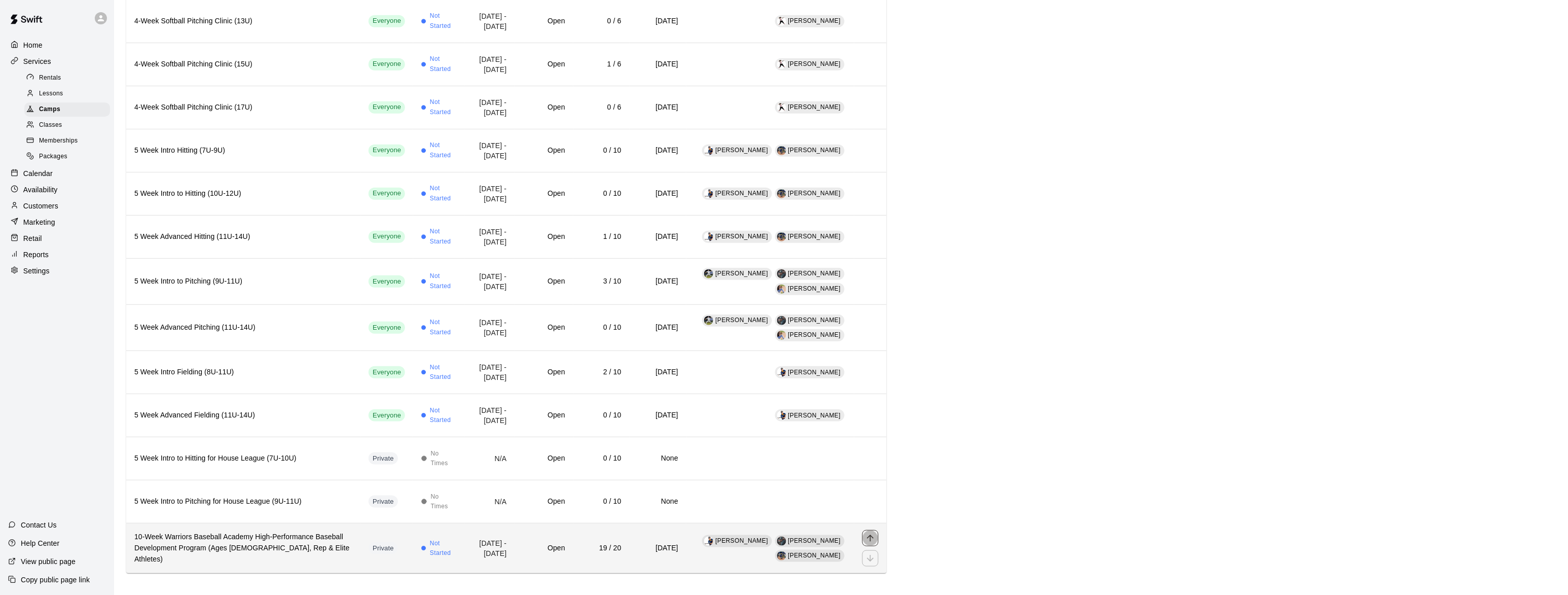
click at [870, 534] on icon "move item up" at bounding box center [870, 538] width 10 height 10
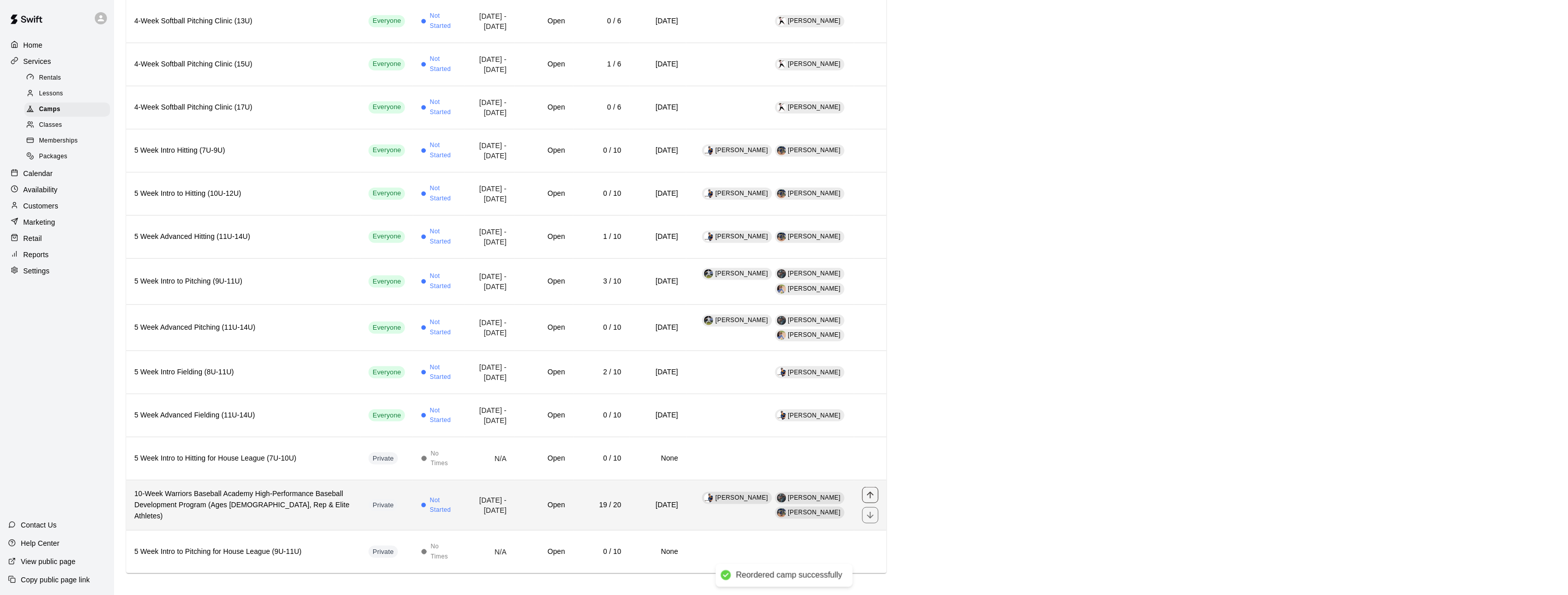
click at [871, 490] on icon "move item up" at bounding box center [870, 495] width 10 height 10
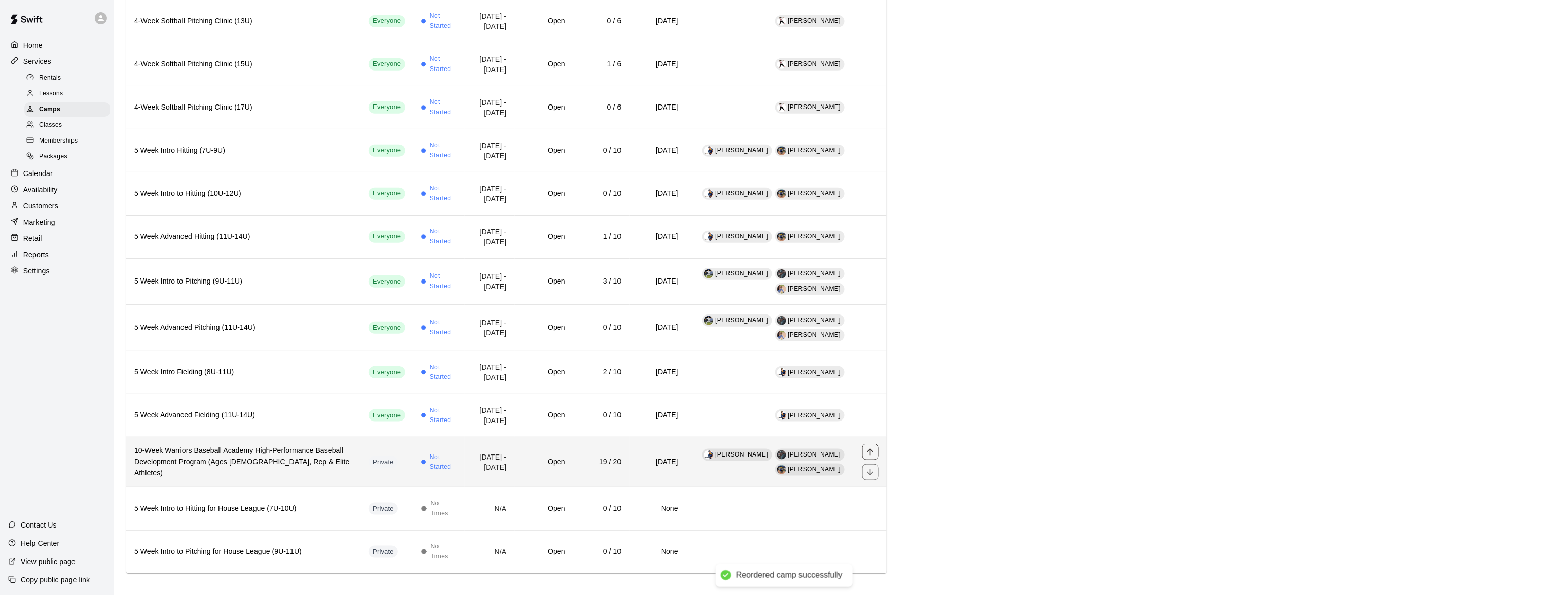
click at [869, 447] on icon "move item up" at bounding box center [870, 452] width 10 height 10
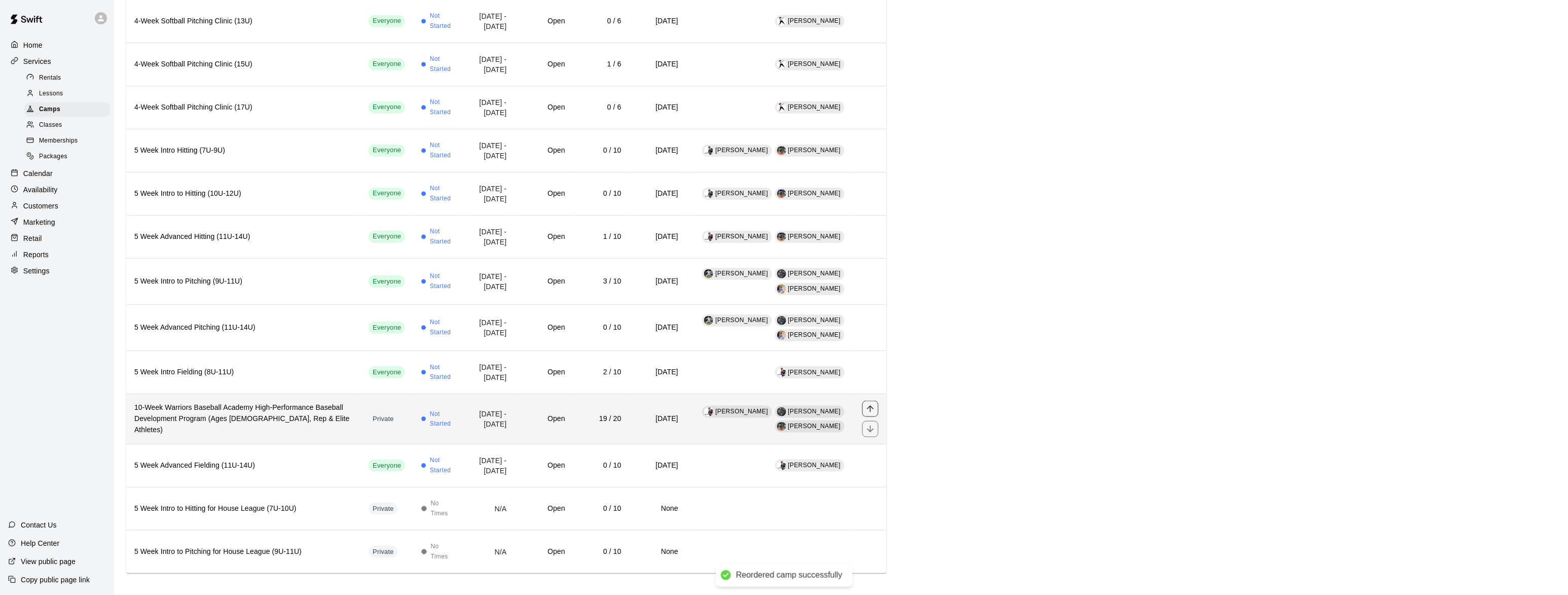
click at [872, 406] on icon "move item up" at bounding box center [870, 409] width 7 height 7
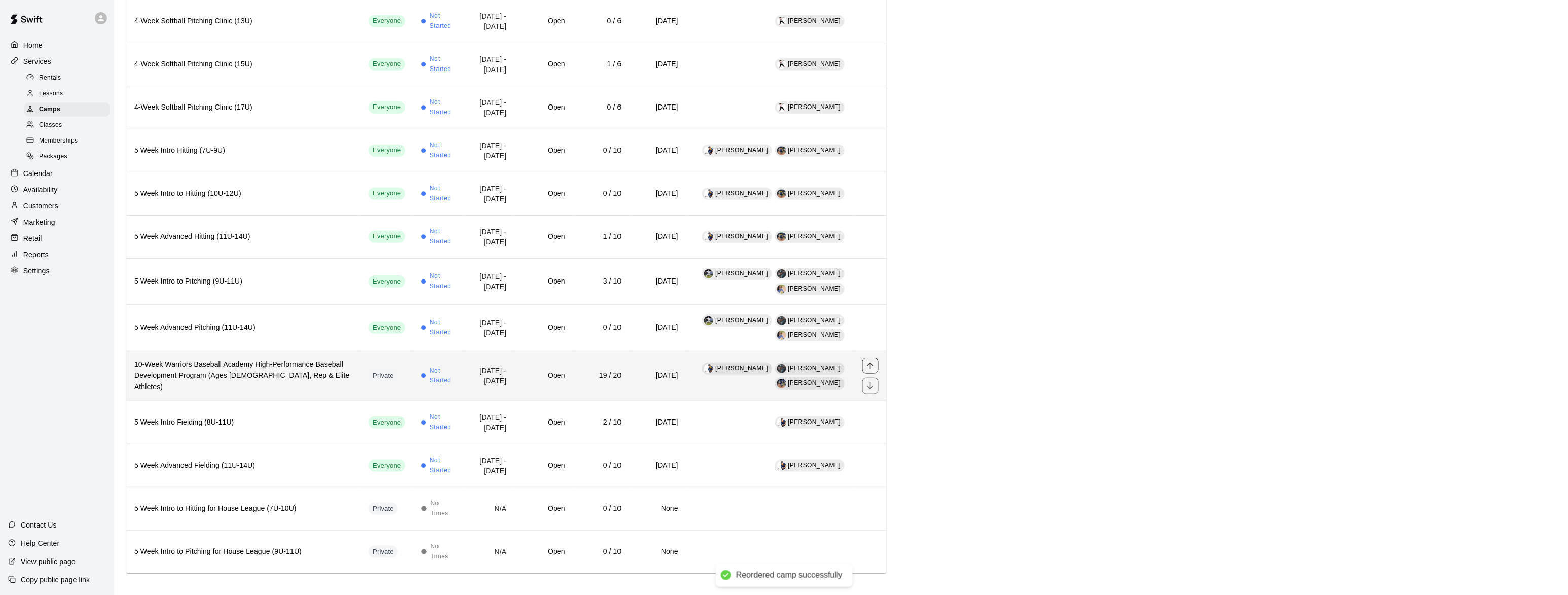
click at [872, 361] on icon "move item up" at bounding box center [870, 366] width 10 height 10
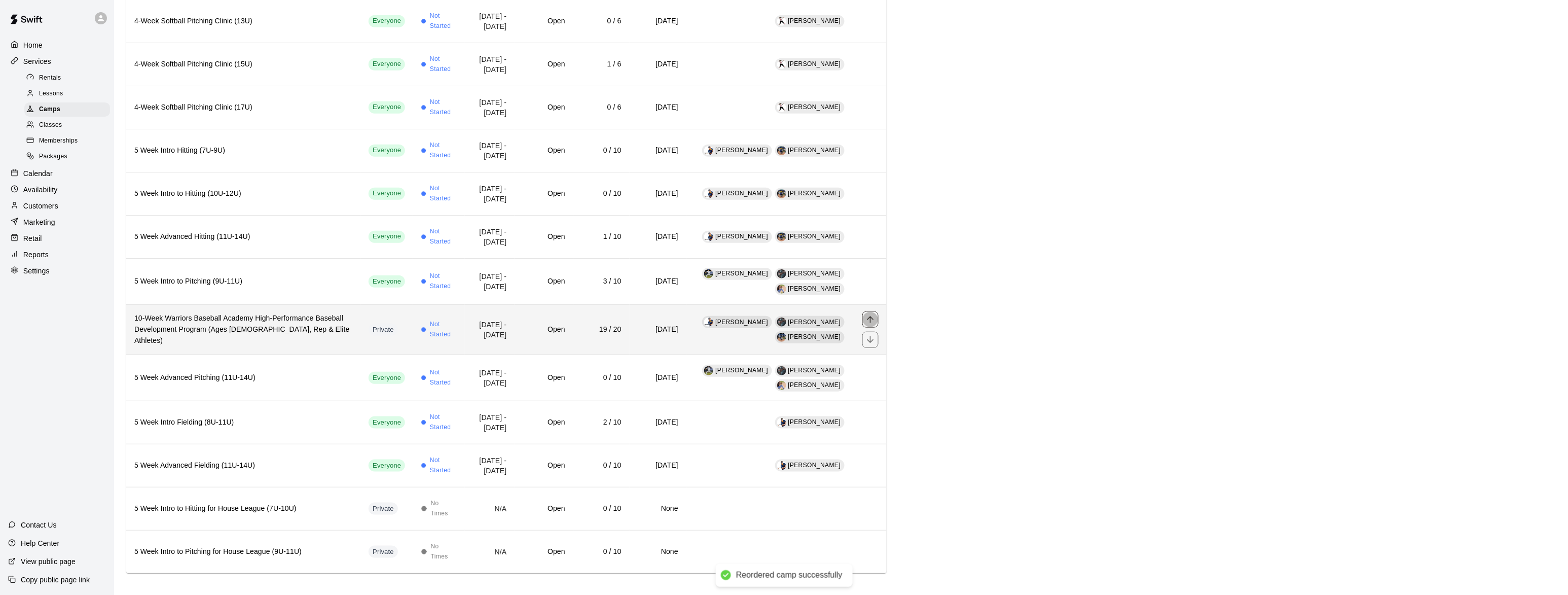
click at [873, 314] on icon "move item up" at bounding box center [870, 319] width 10 height 10
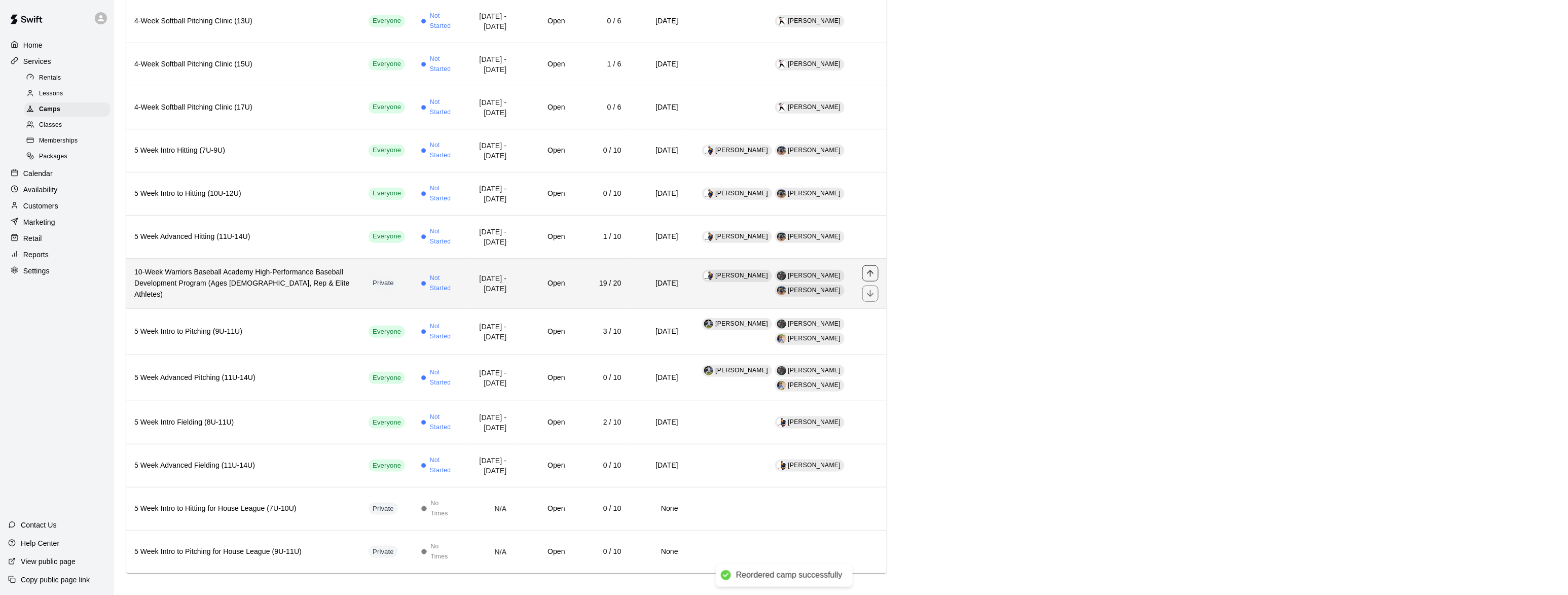
click at [865, 268] on icon "move item up" at bounding box center [870, 273] width 10 height 10
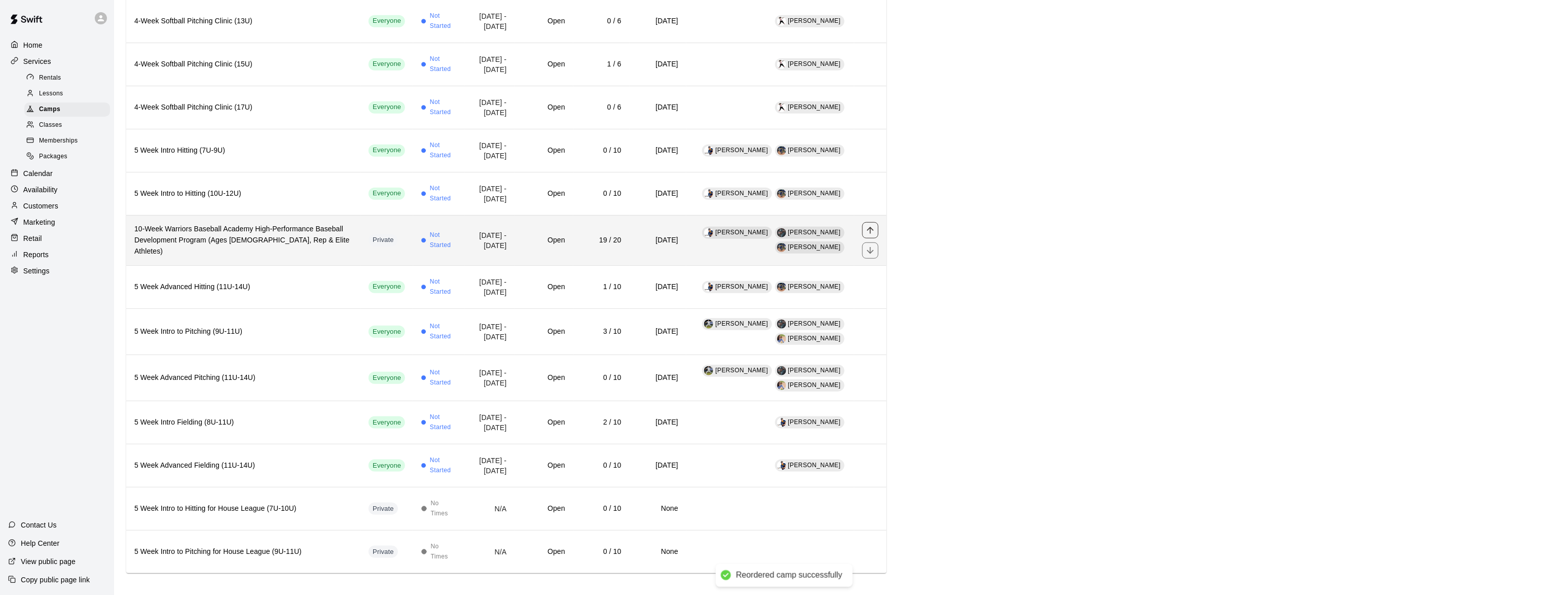
click at [869, 227] on icon "move item up" at bounding box center [870, 230] width 7 height 7
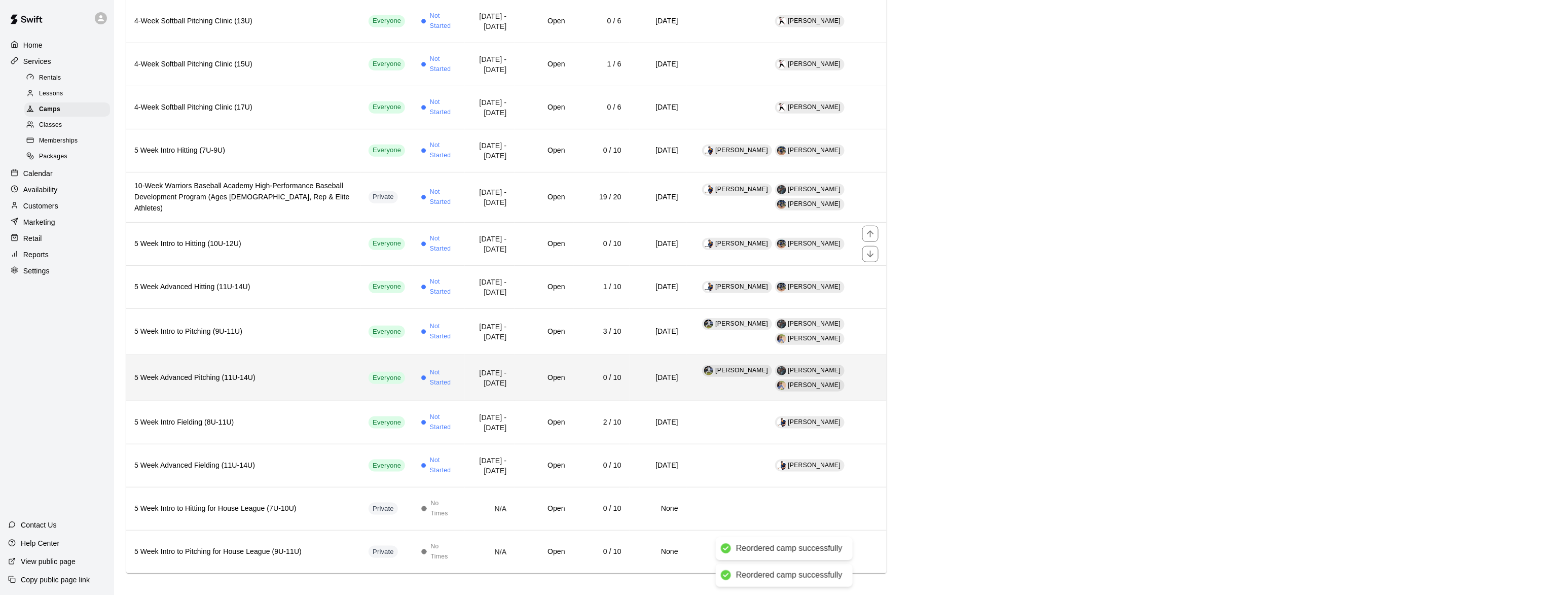
scroll to position [52, 0]
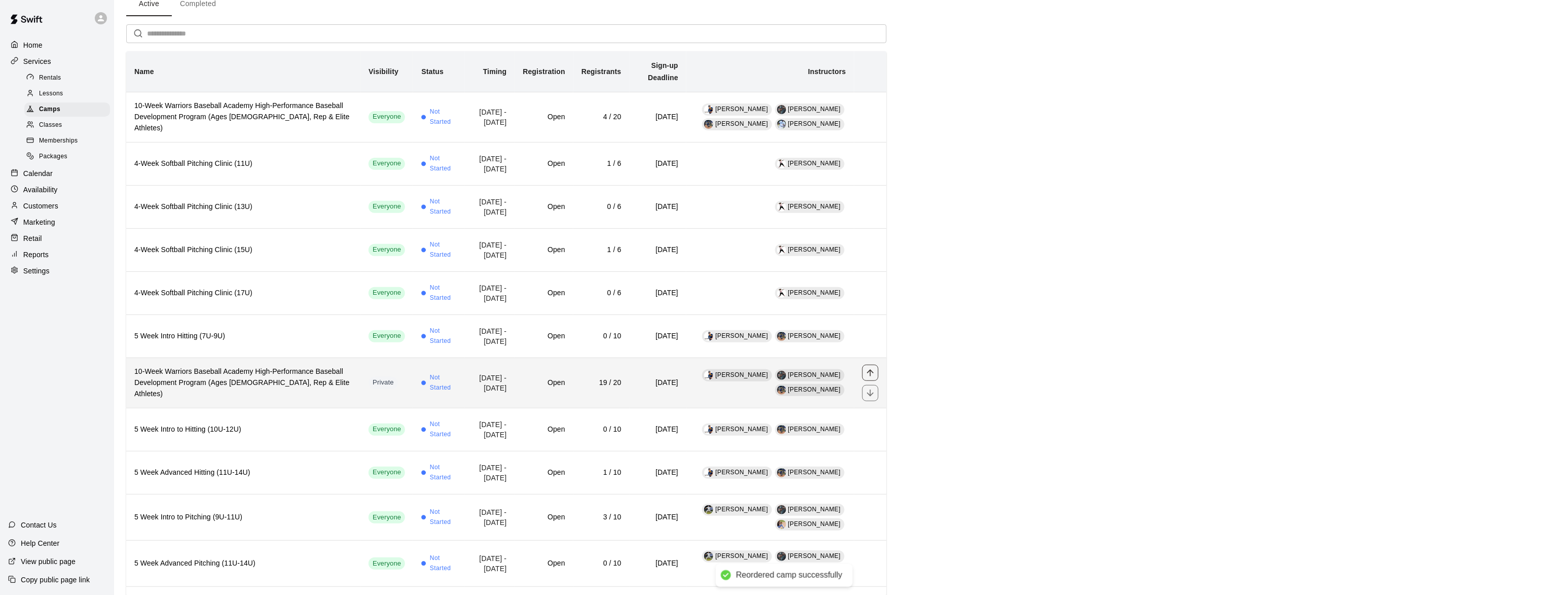
click at [873, 368] on icon "move item up" at bounding box center [870, 373] width 10 height 10
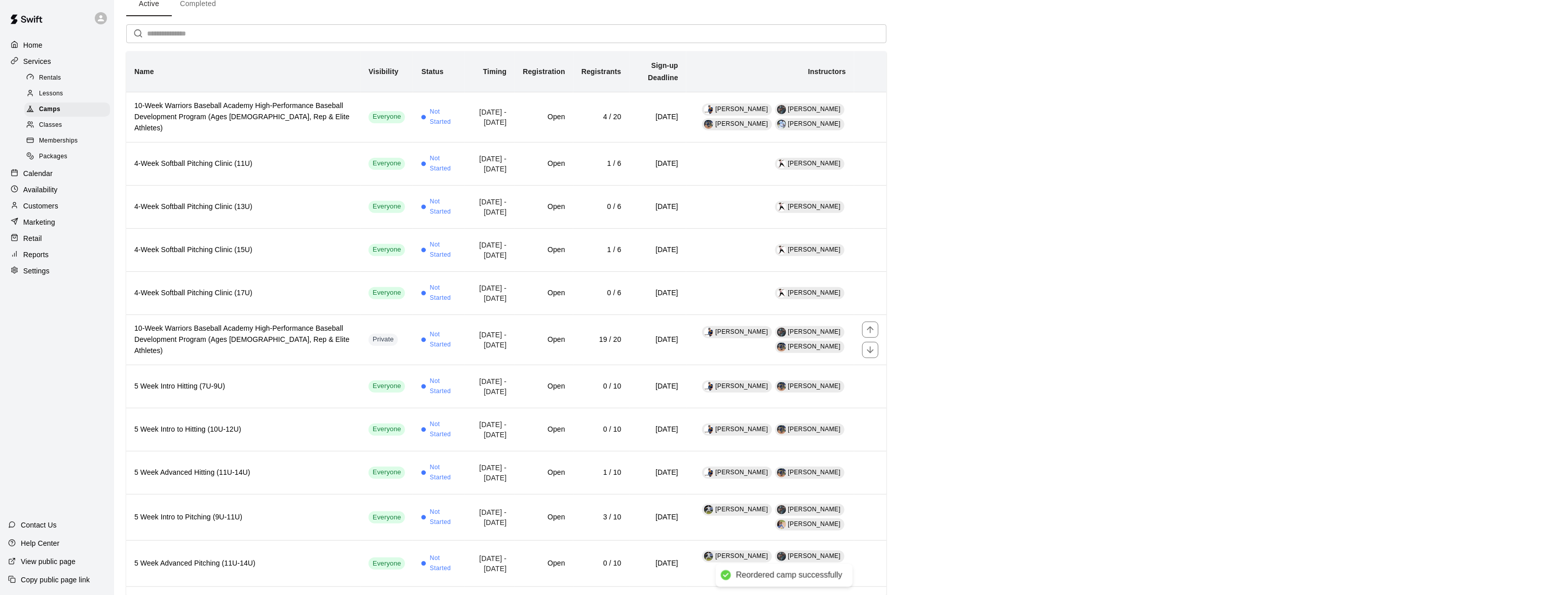
click at [871, 325] on icon "move item up" at bounding box center [870, 330] width 10 height 10
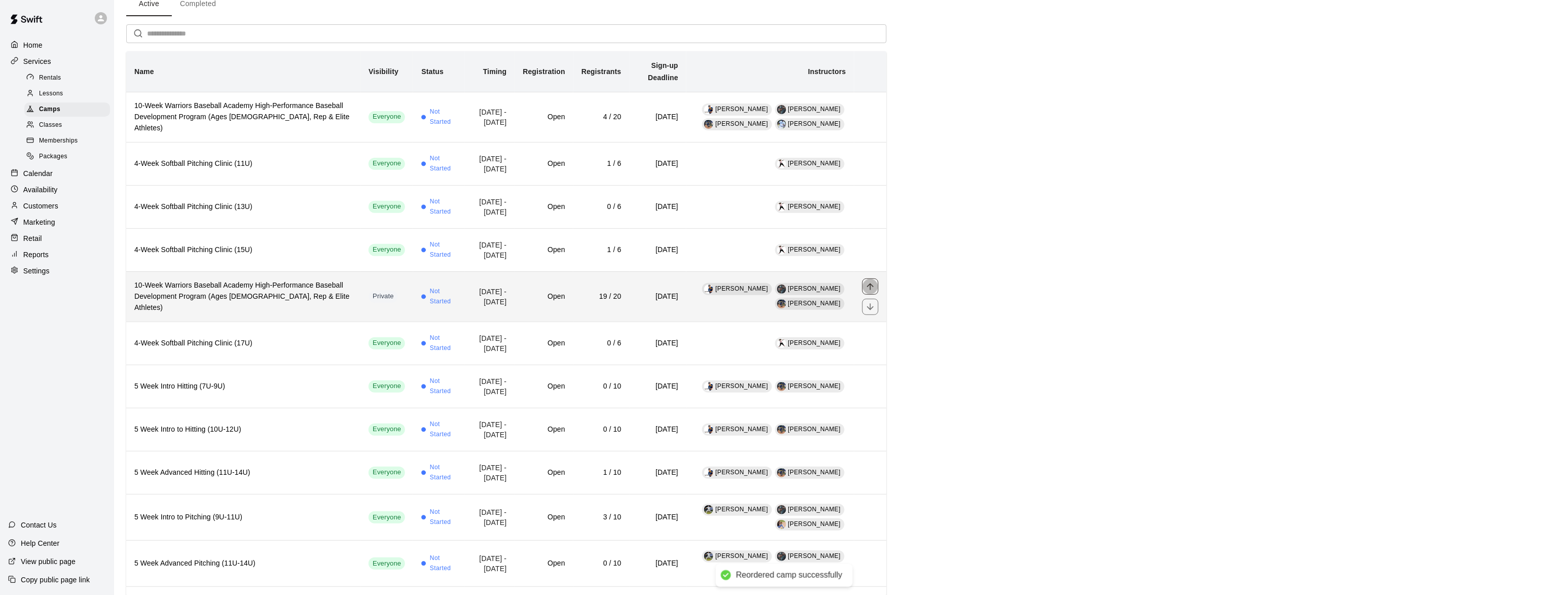
click at [876, 278] on button "move item up" at bounding box center [870, 286] width 16 height 16
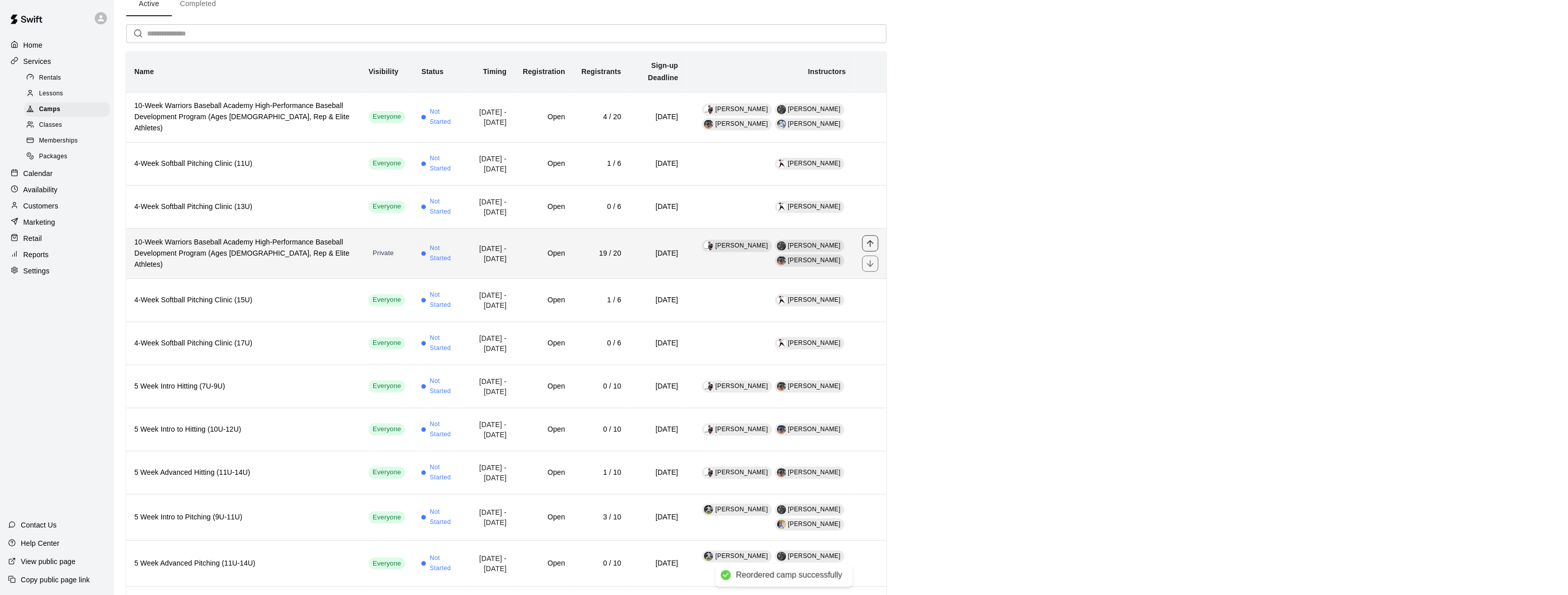
click at [870, 238] on icon "move item up" at bounding box center [870, 243] width 10 height 10
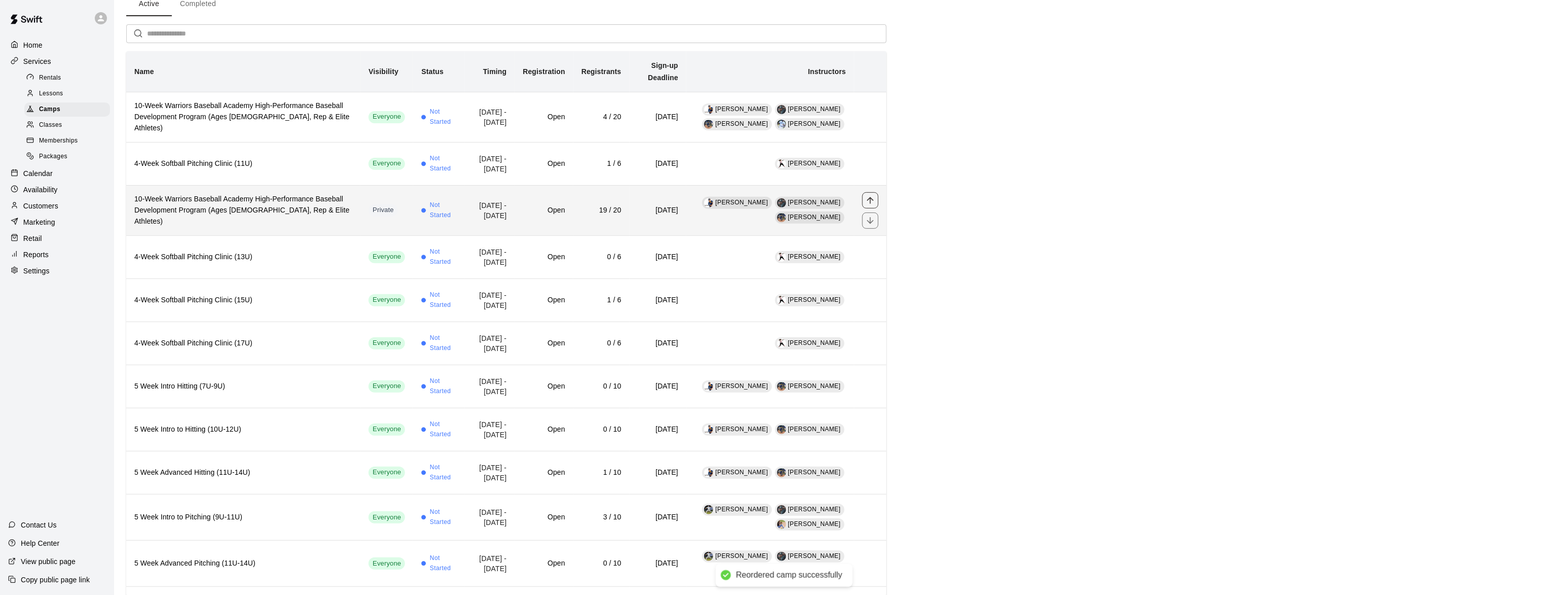
click at [872, 195] on icon "move item up" at bounding box center [870, 200] width 10 height 10
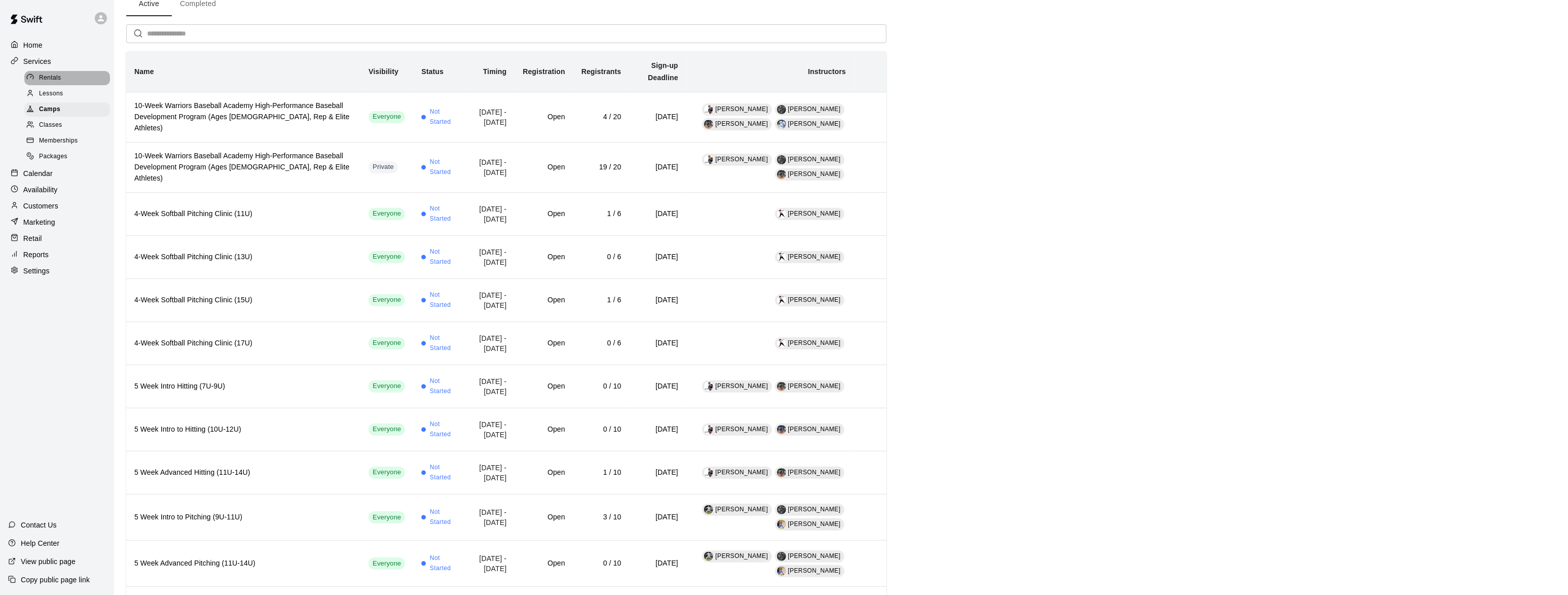
click at [55, 81] on span "Rentals" at bounding box center [50, 78] width 22 height 10
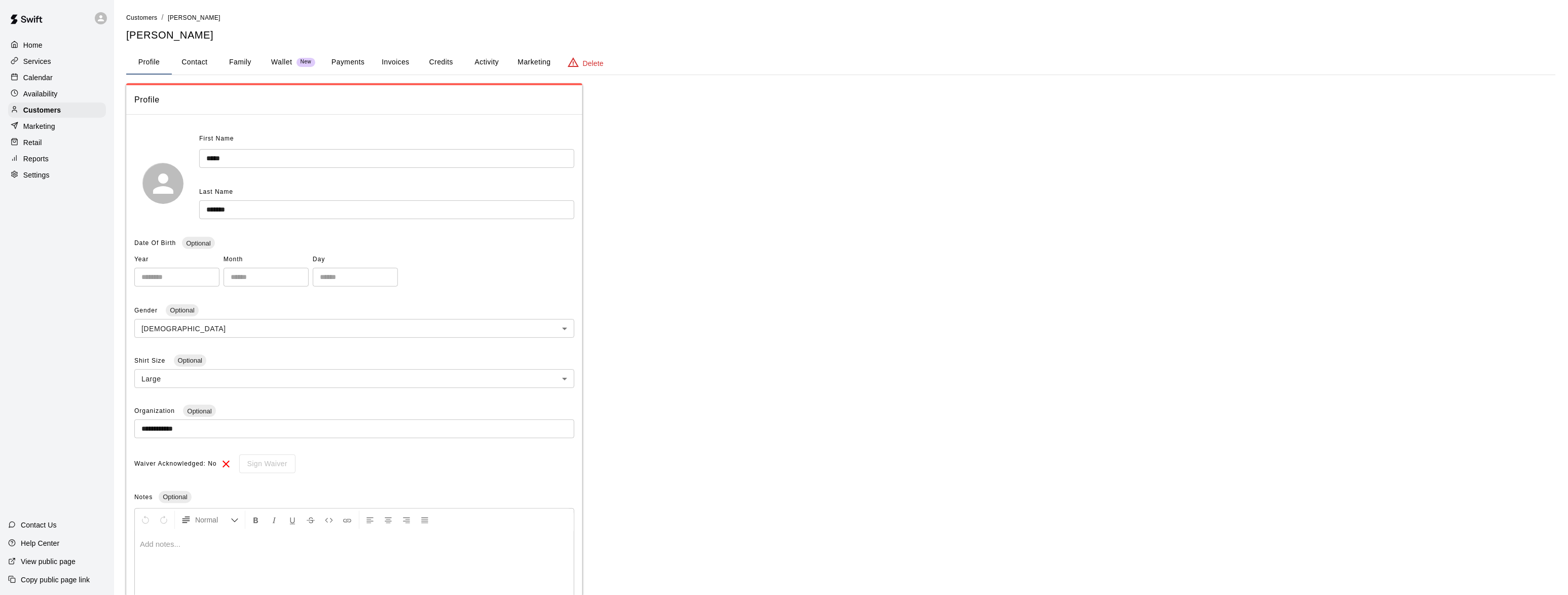
click at [356, 58] on button "Payments" at bounding box center [348, 63] width 49 height 25
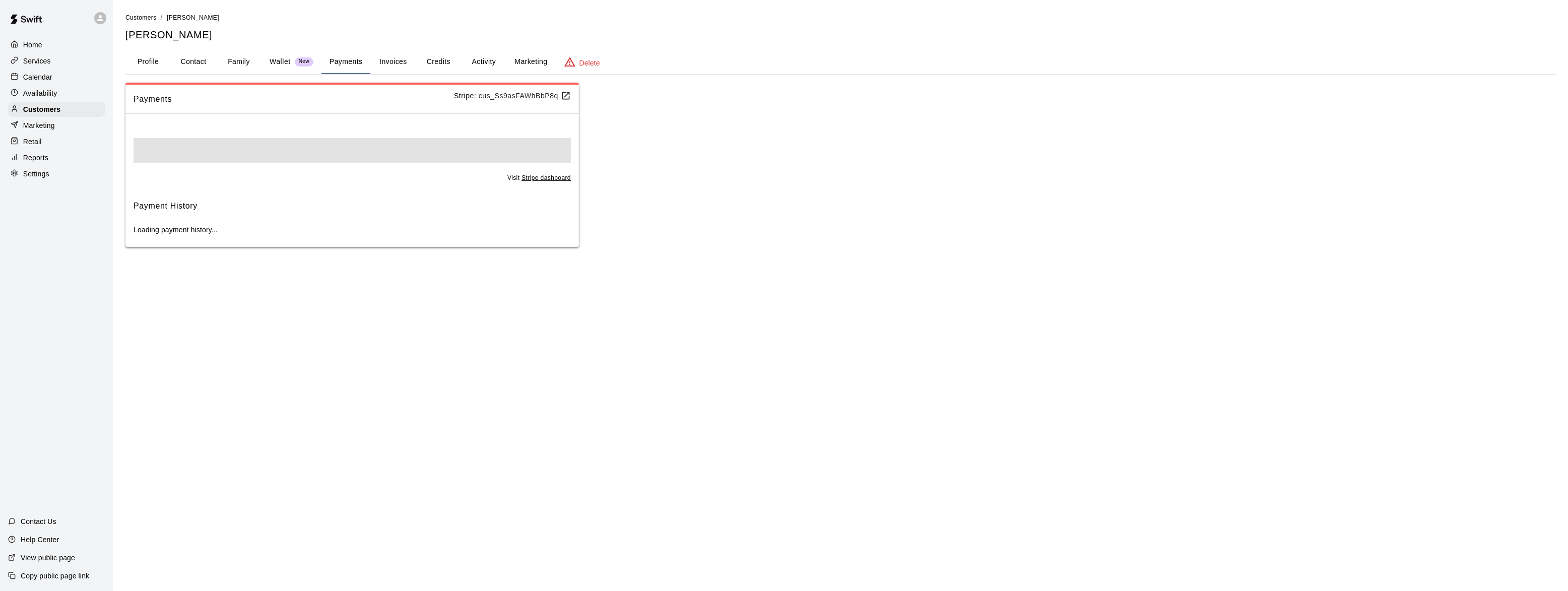
click at [379, 58] on button "Invoices" at bounding box center [393, 62] width 45 height 24
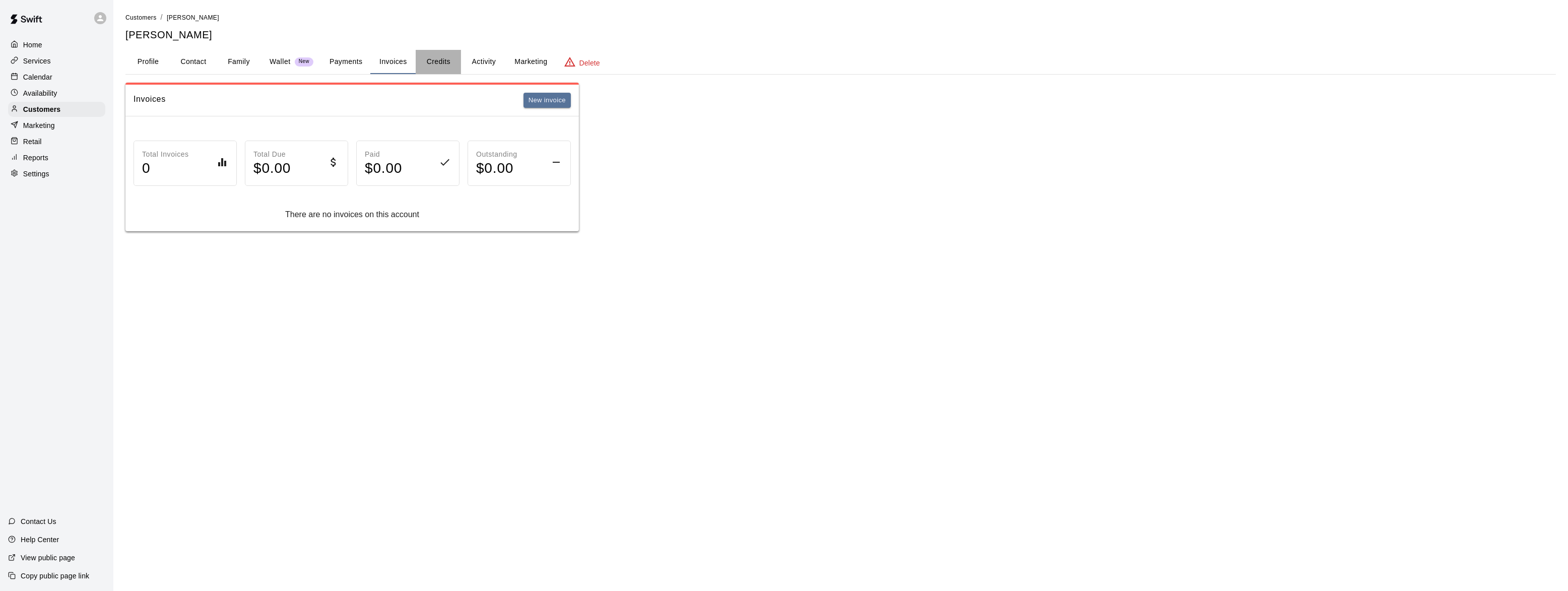
click at [429, 60] on button "Credits" at bounding box center [438, 62] width 45 height 24
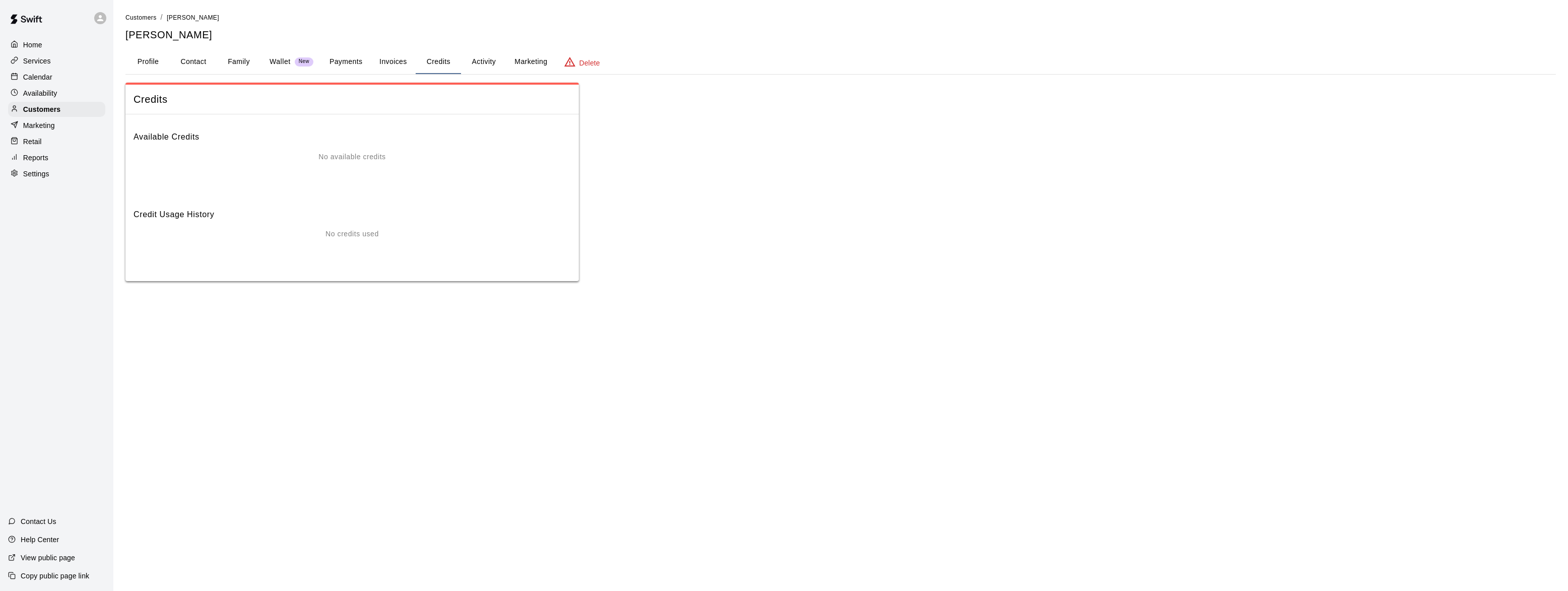
click at [484, 60] on button "Activity" at bounding box center [483, 62] width 45 height 24
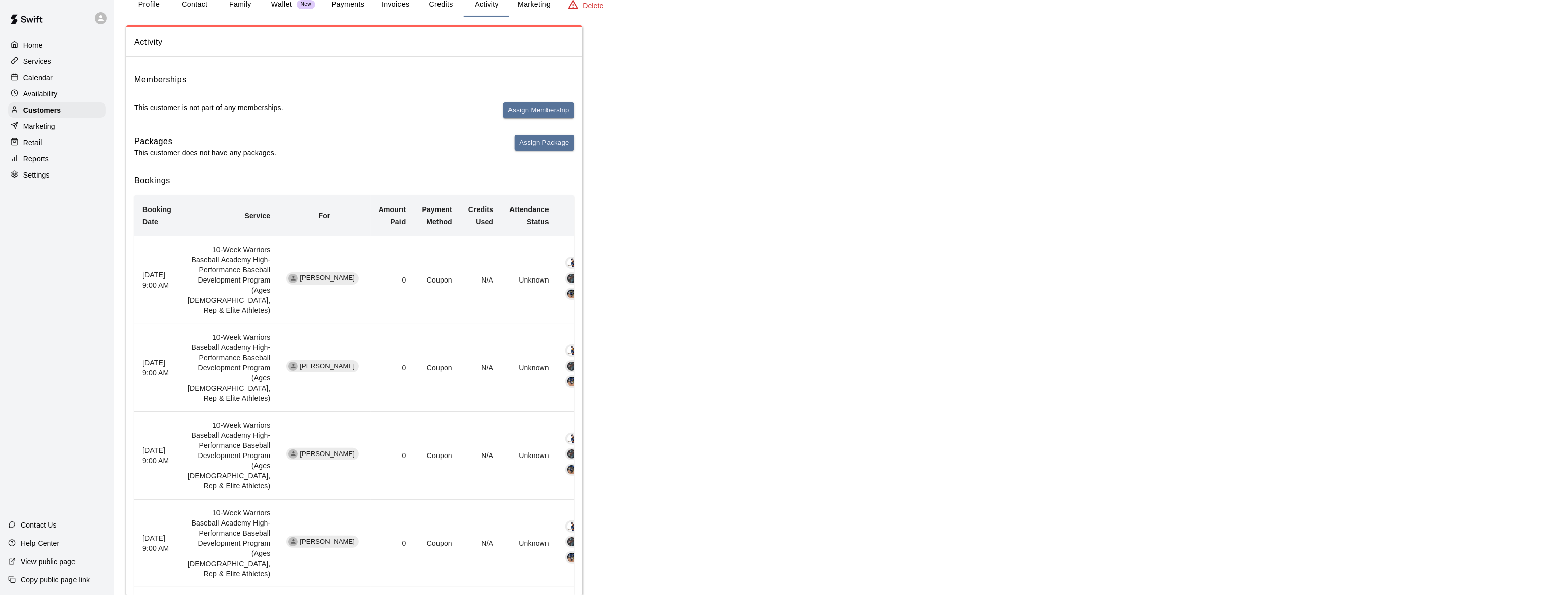
scroll to position [40, 0]
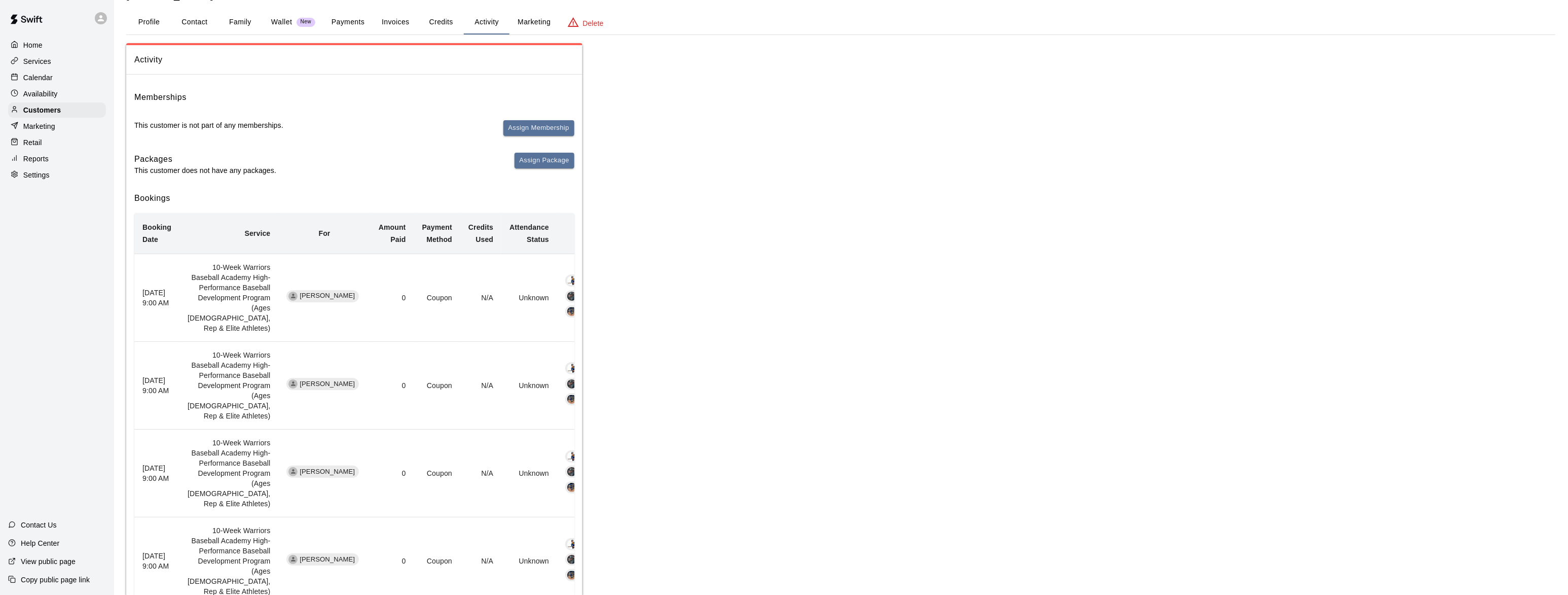
click at [45, 45] on div "Home" at bounding box center [57, 45] width 98 height 15
